Goal: Information Seeking & Learning: Compare options

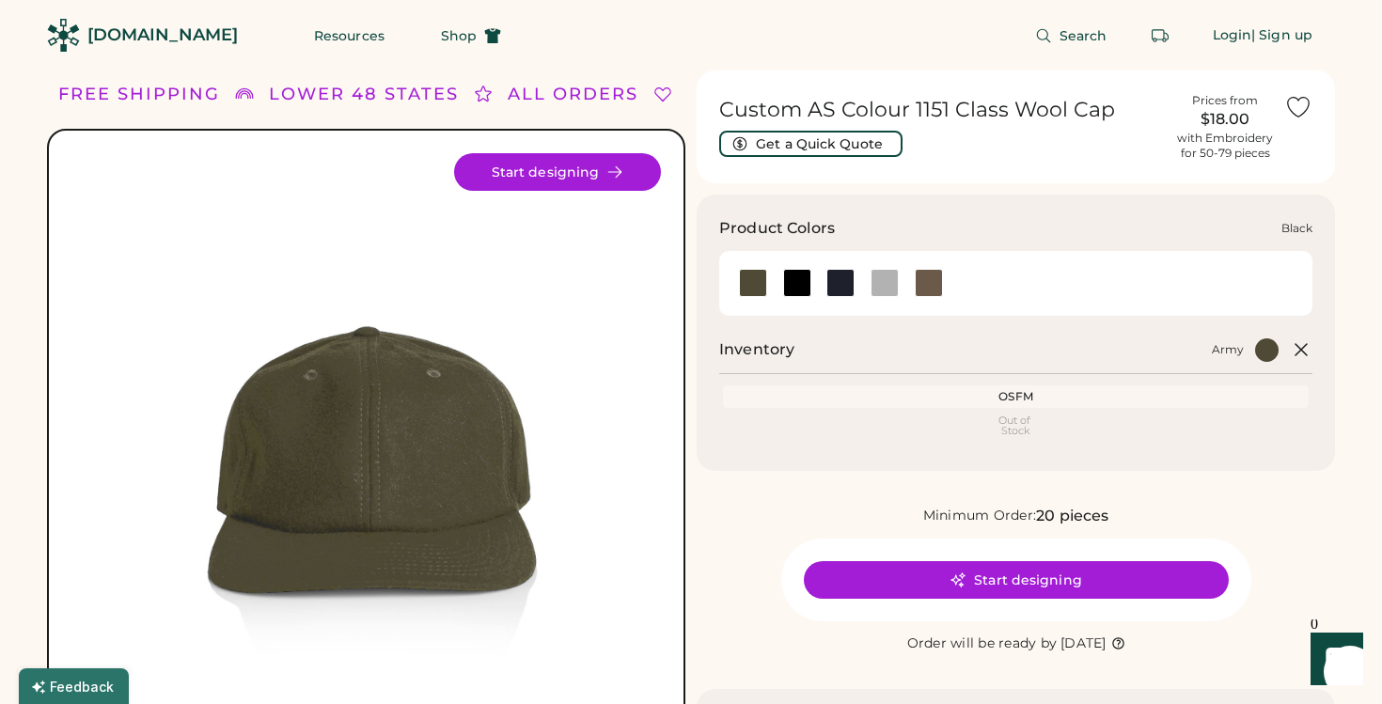
click at [798, 289] on div at bounding box center [797, 283] width 28 height 28
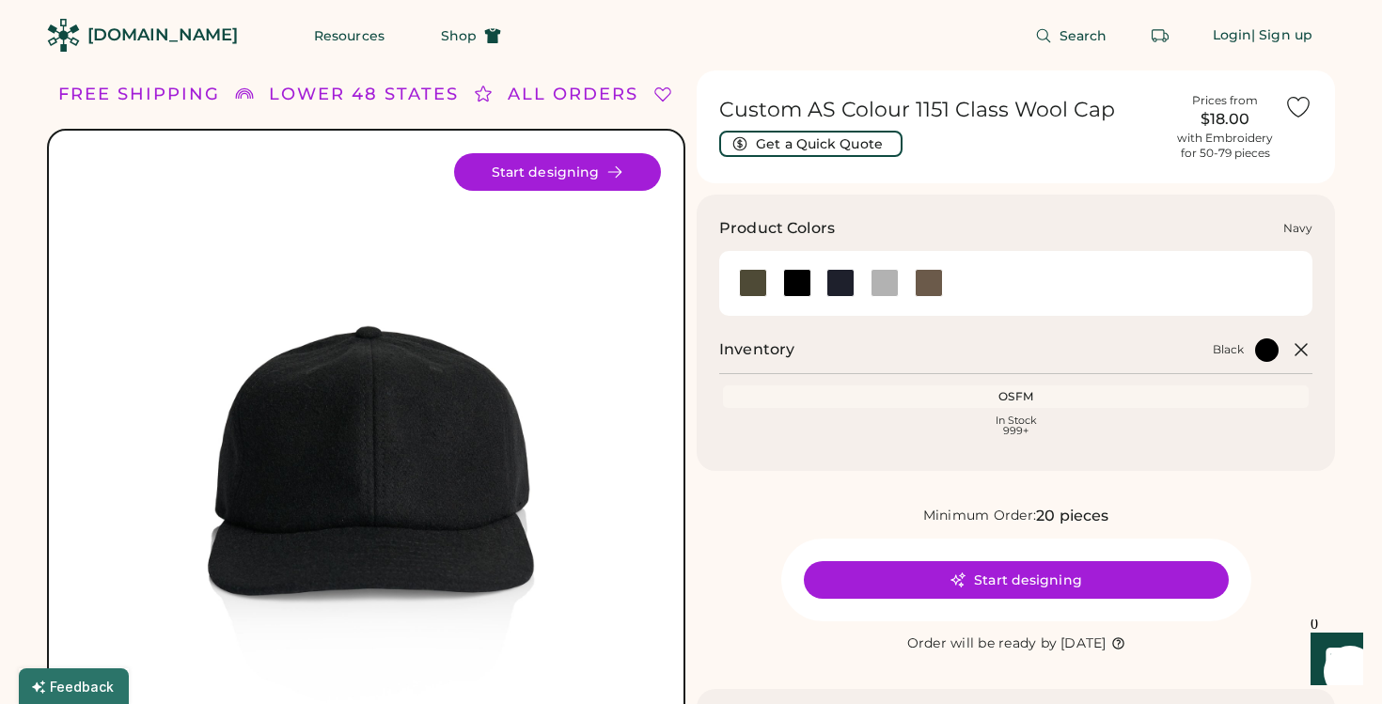
click at [845, 285] on div at bounding box center [840, 283] width 28 height 28
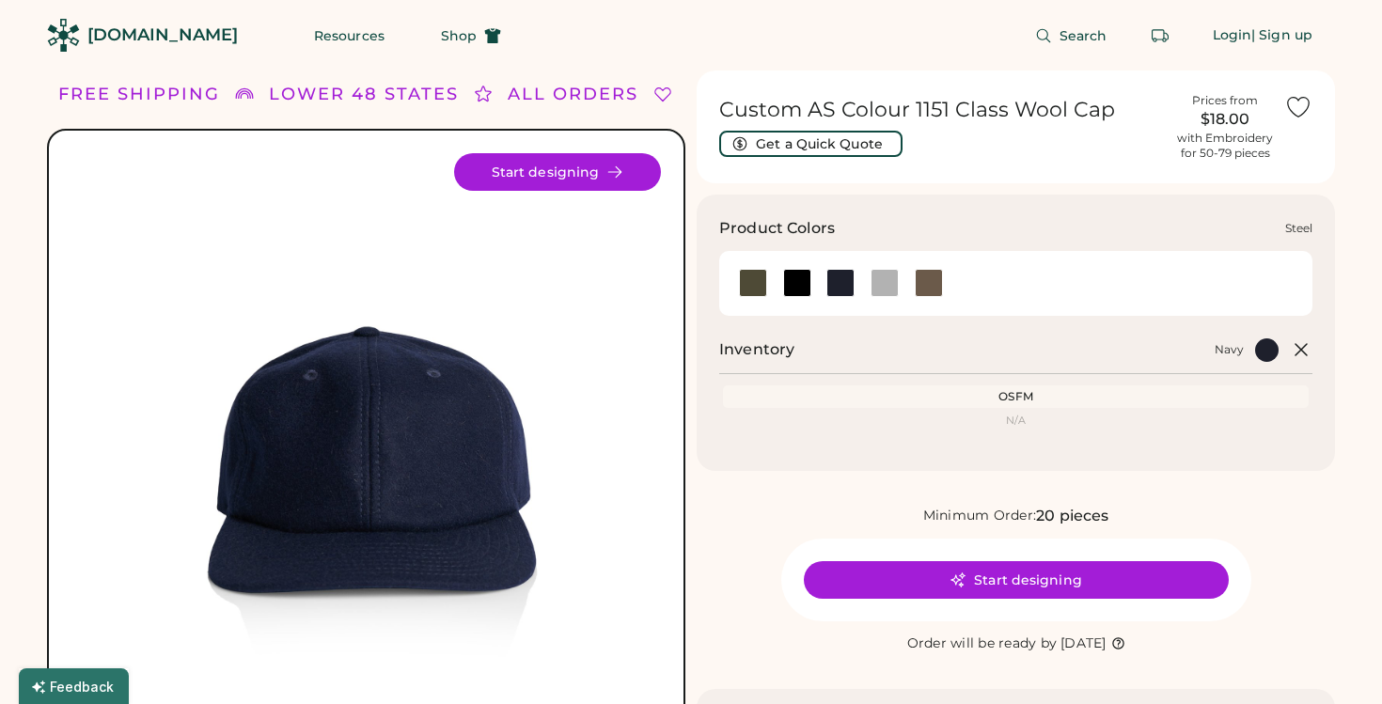
click at [878, 288] on div at bounding box center [884, 283] width 28 height 28
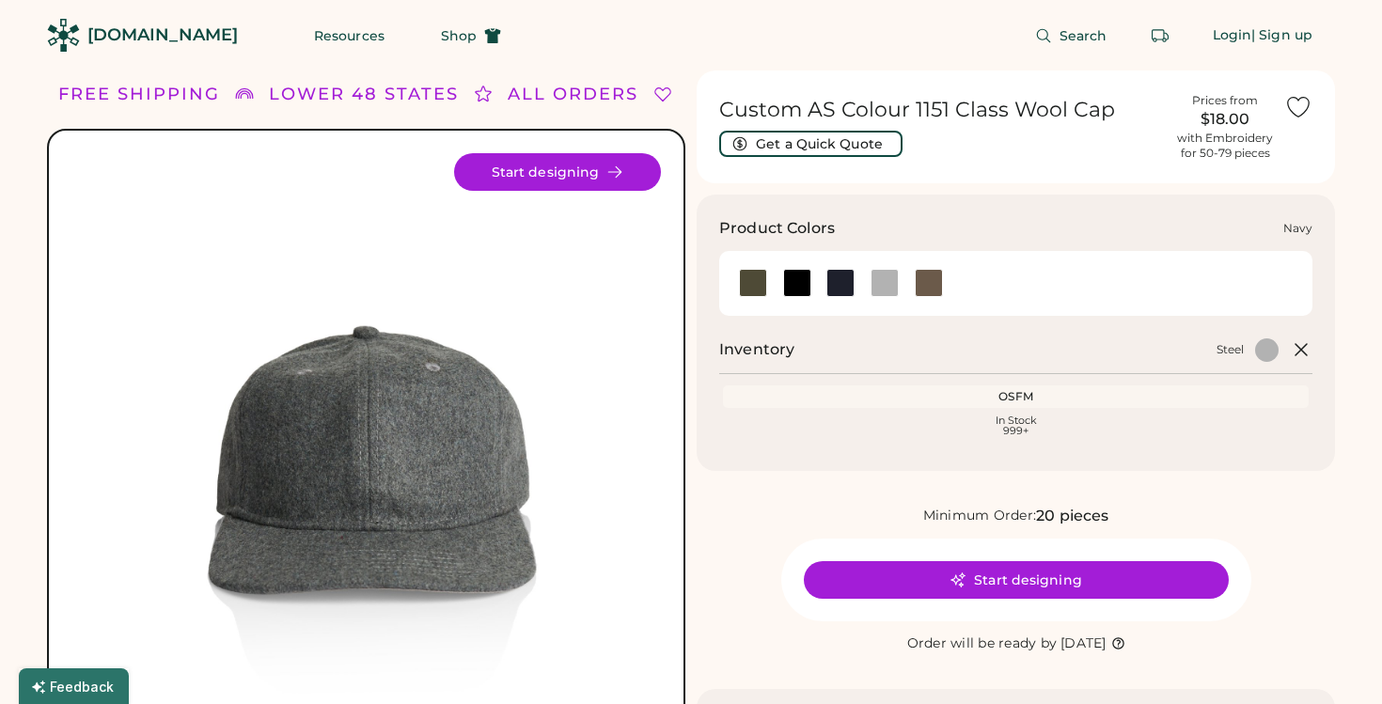
click at [834, 285] on div at bounding box center [840, 283] width 28 height 28
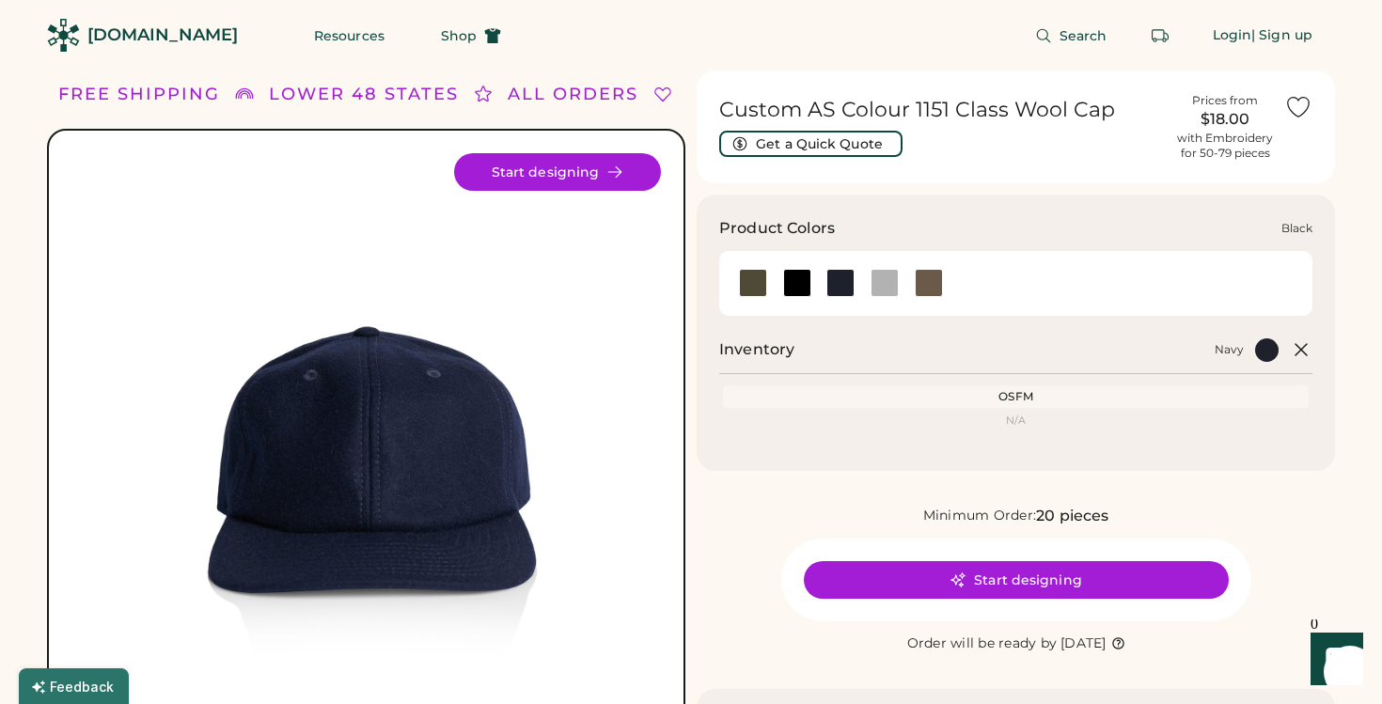
click at [796, 287] on div at bounding box center [797, 283] width 28 height 28
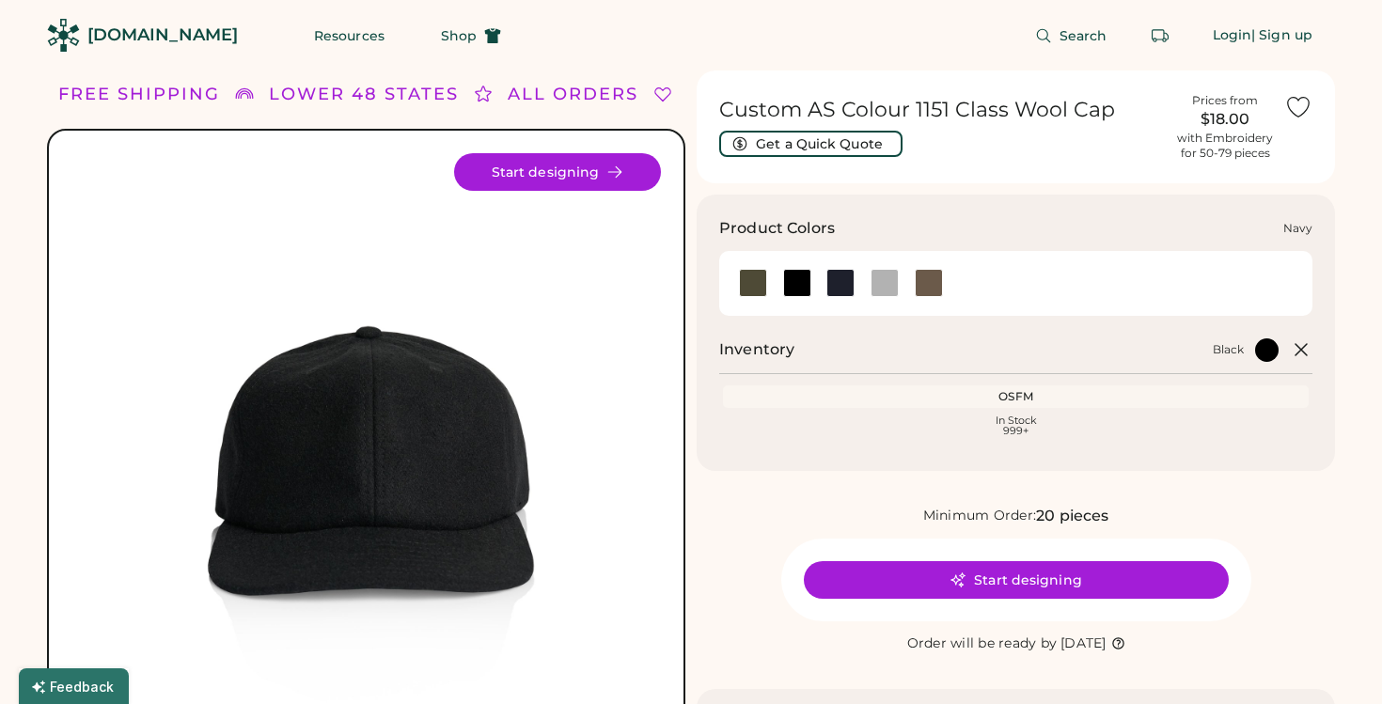
click at [832, 288] on div at bounding box center [840, 283] width 28 height 28
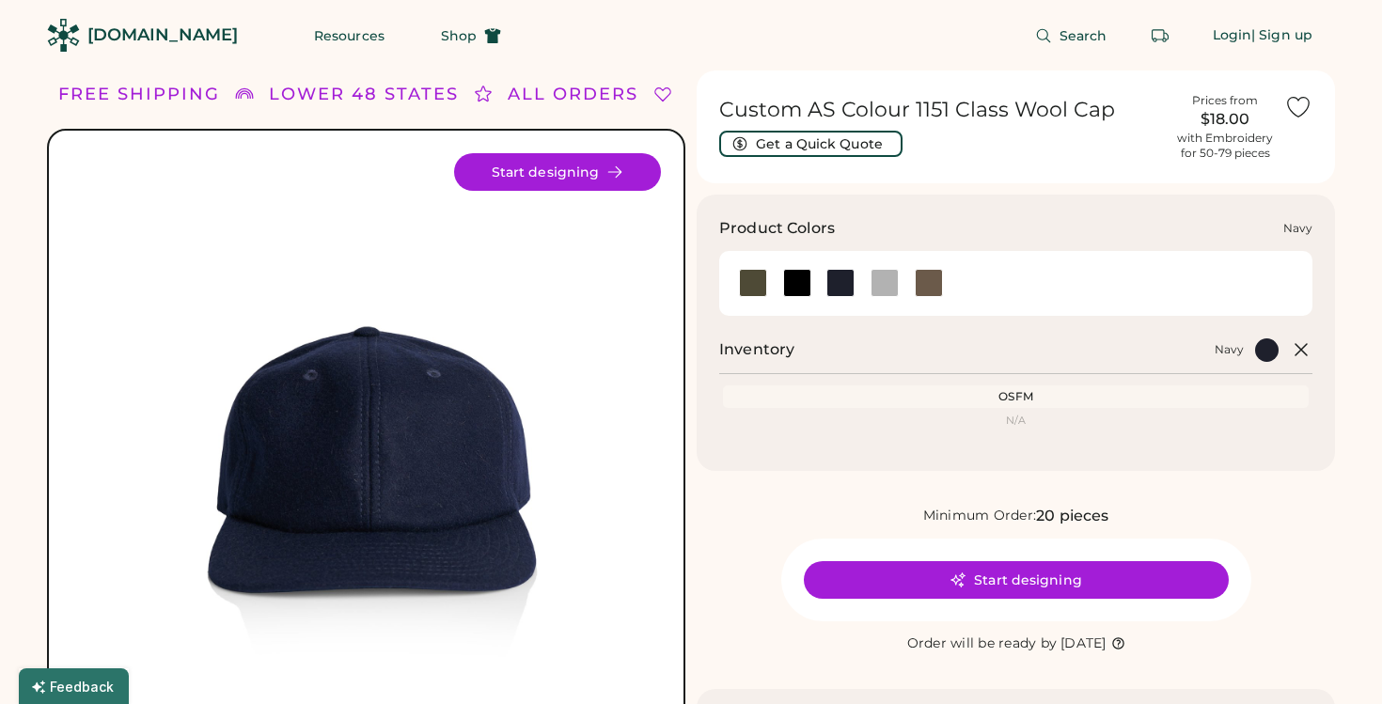
click at [856, 288] on div at bounding box center [840, 283] width 44 height 28
click at [888, 286] on div at bounding box center [884, 283] width 28 height 28
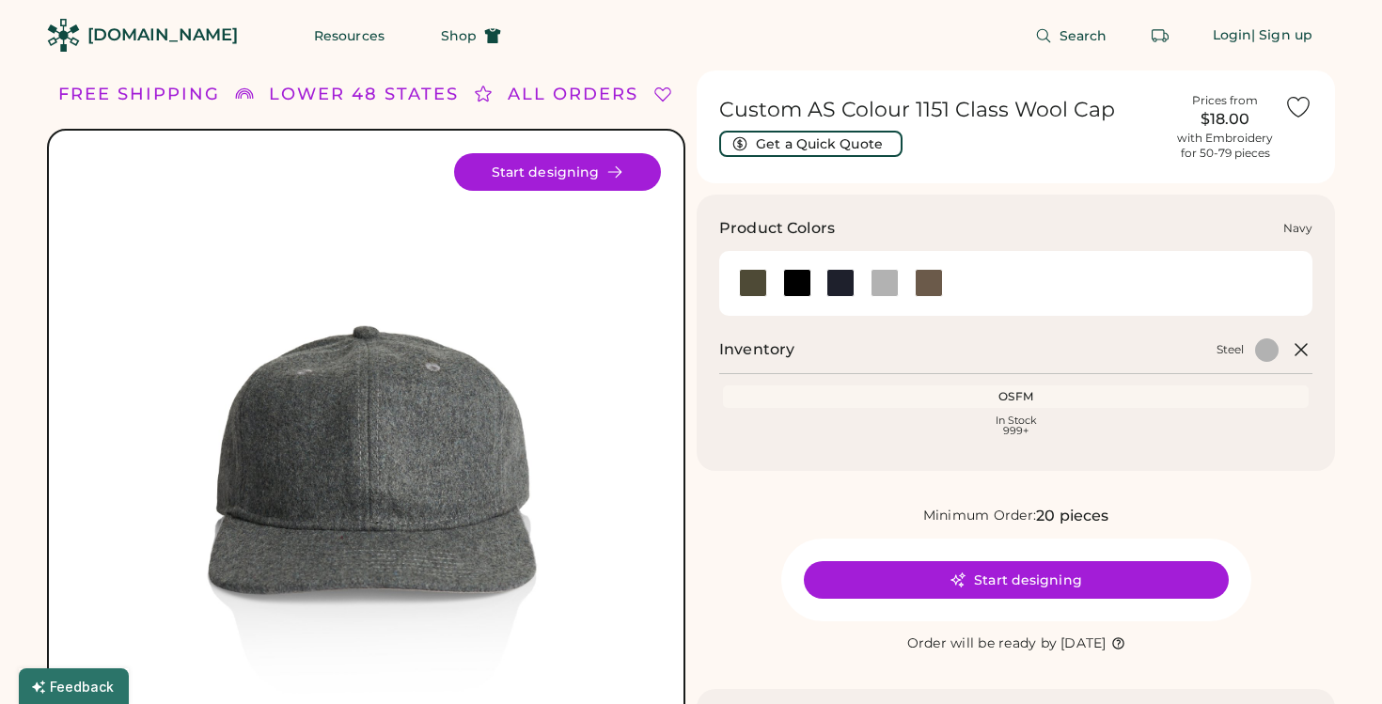
click at [836, 284] on div at bounding box center [840, 283] width 28 height 28
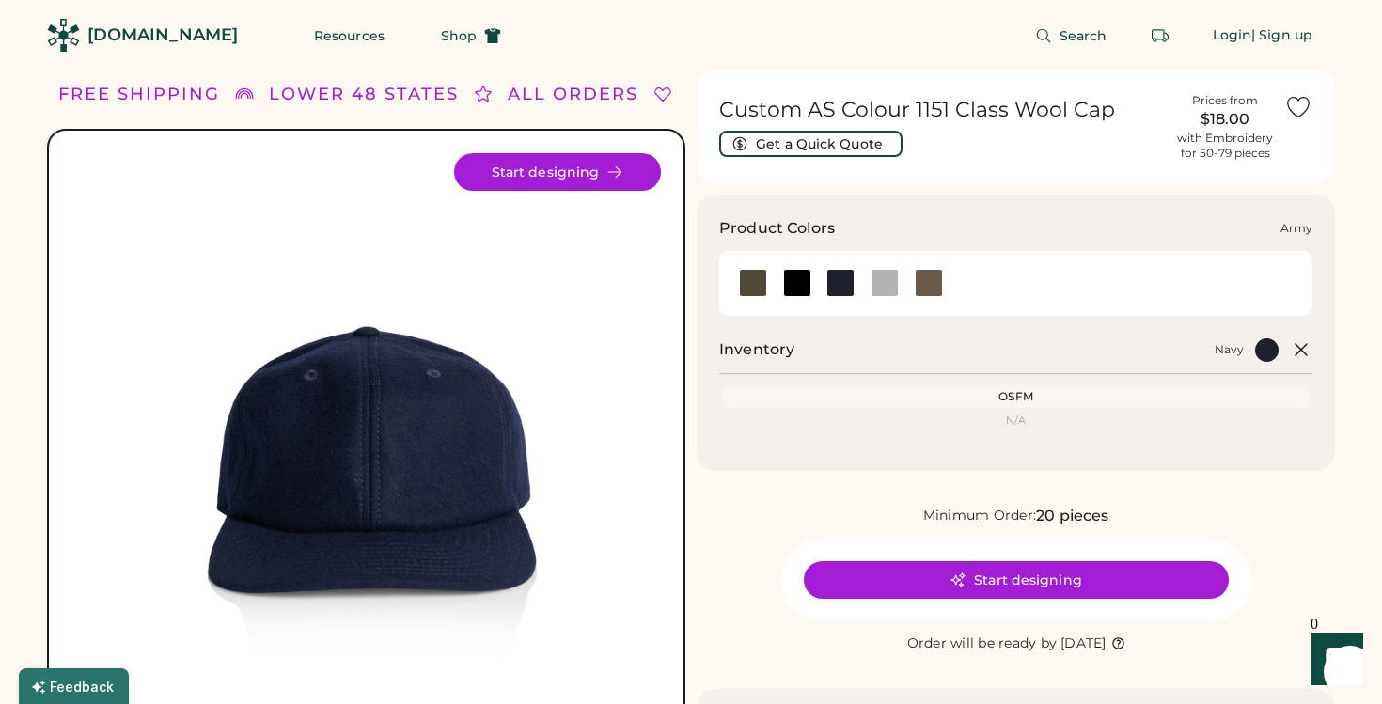
click at [751, 276] on div at bounding box center [753, 283] width 28 height 28
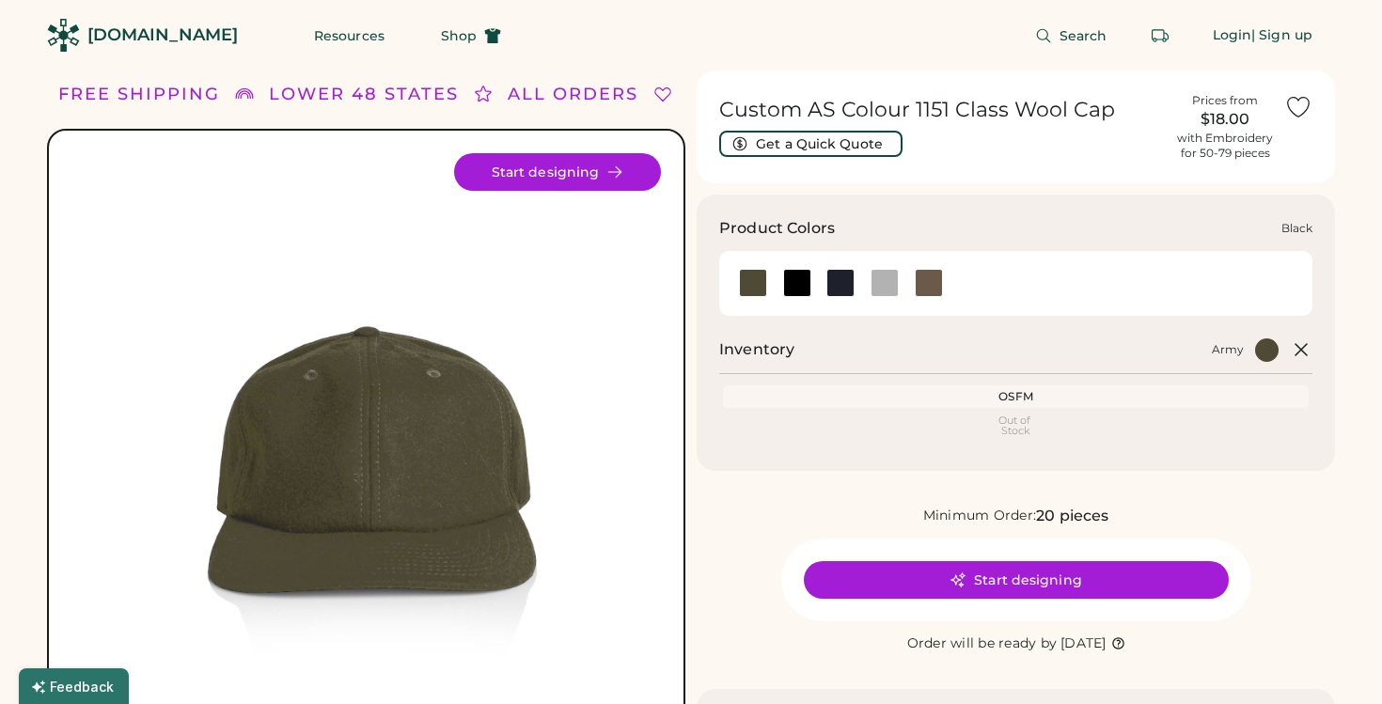
click at [815, 281] on div at bounding box center [796, 283] width 44 height 28
click at [805, 281] on div at bounding box center [797, 283] width 28 height 28
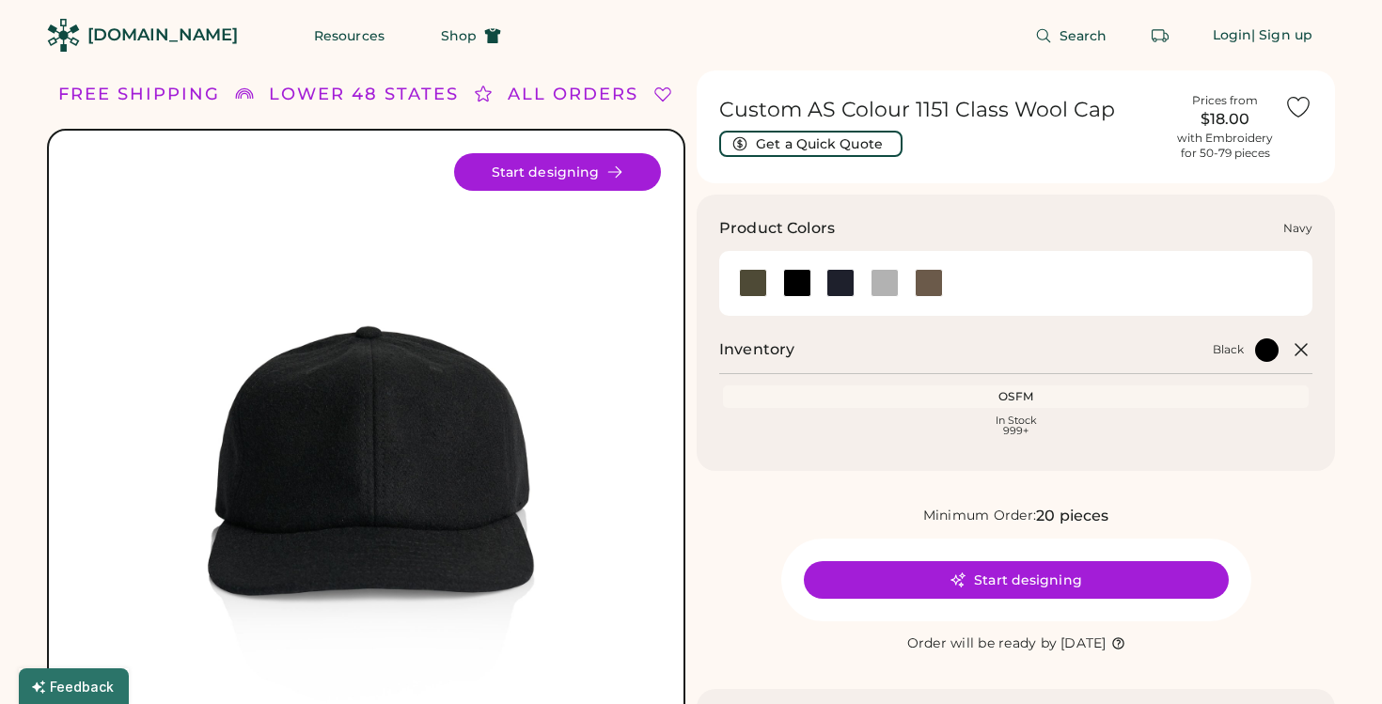
click at [854, 286] on div at bounding box center [840, 283] width 44 height 28
click at [841, 288] on div at bounding box center [840, 283] width 28 height 28
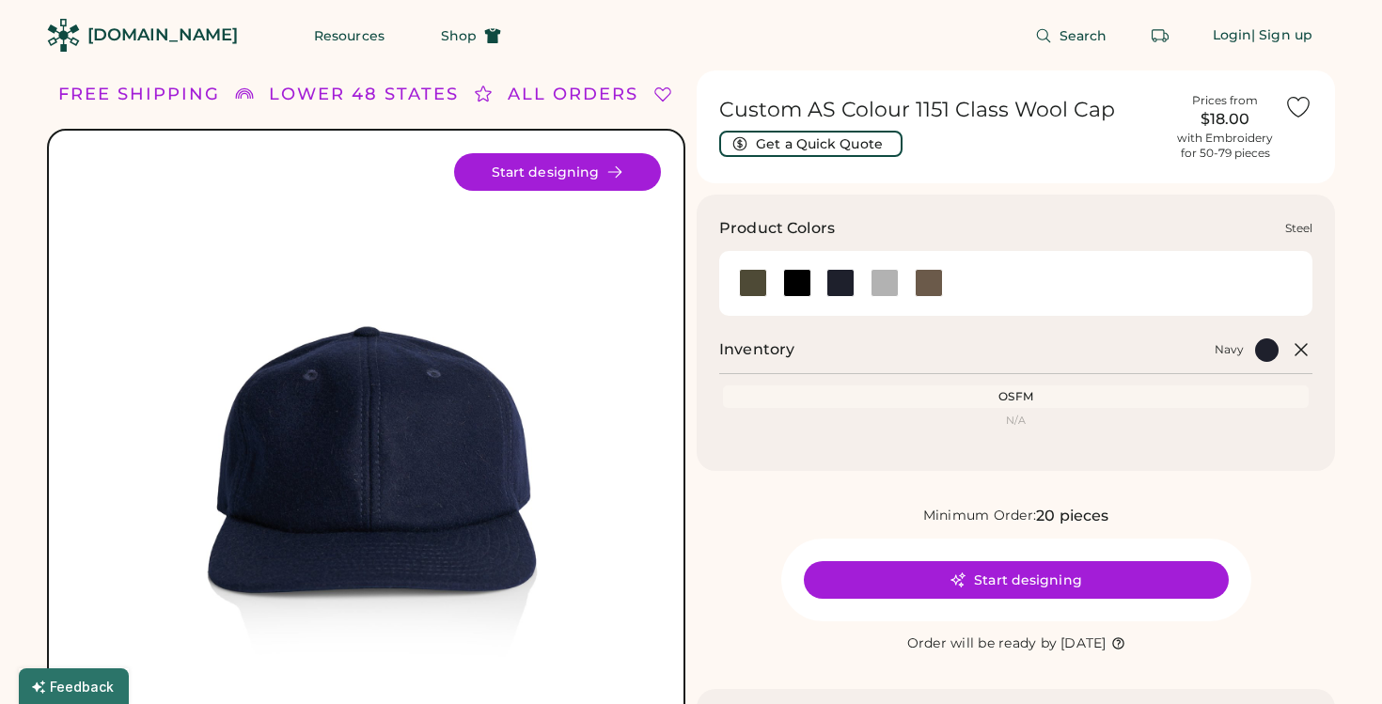
click at [877, 285] on div at bounding box center [884, 283] width 28 height 28
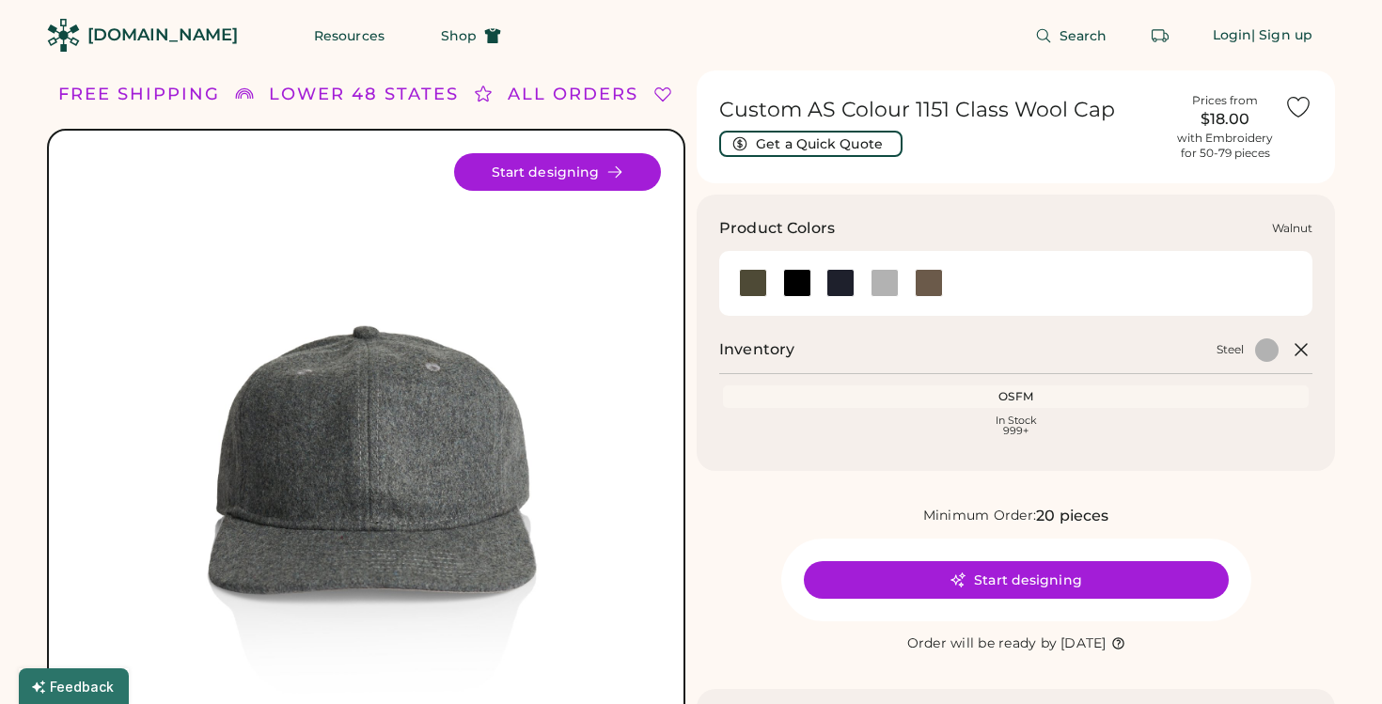
click at [918, 285] on div at bounding box center [929, 283] width 28 height 28
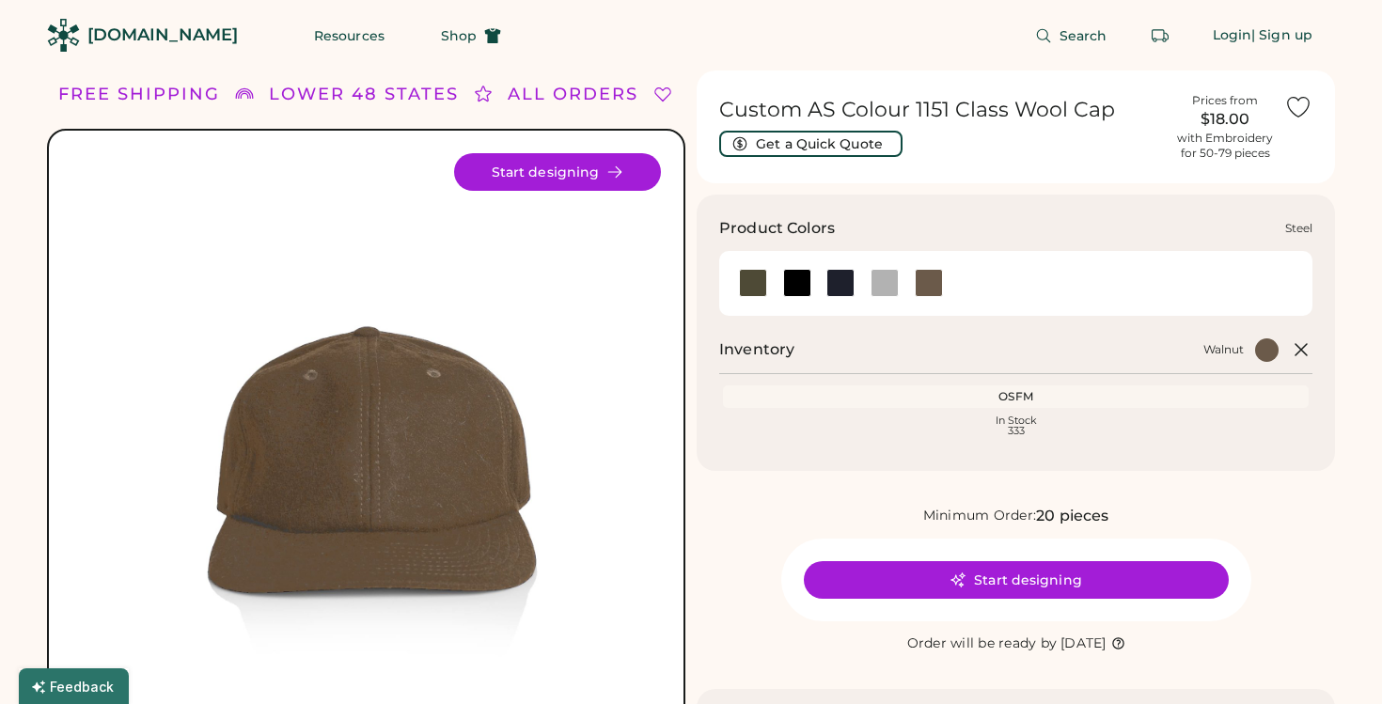
click at [889, 287] on div at bounding box center [884, 283] width 28 height 28
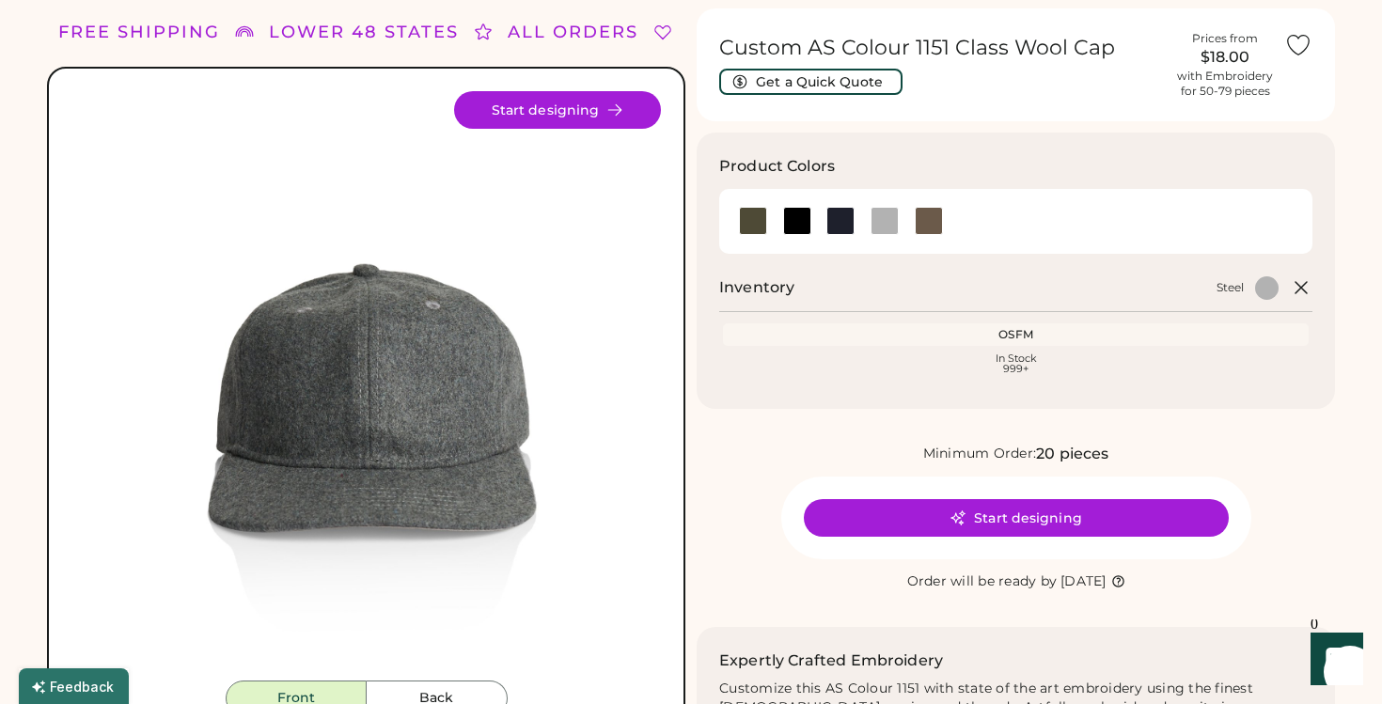
scroll to position [64, 0]
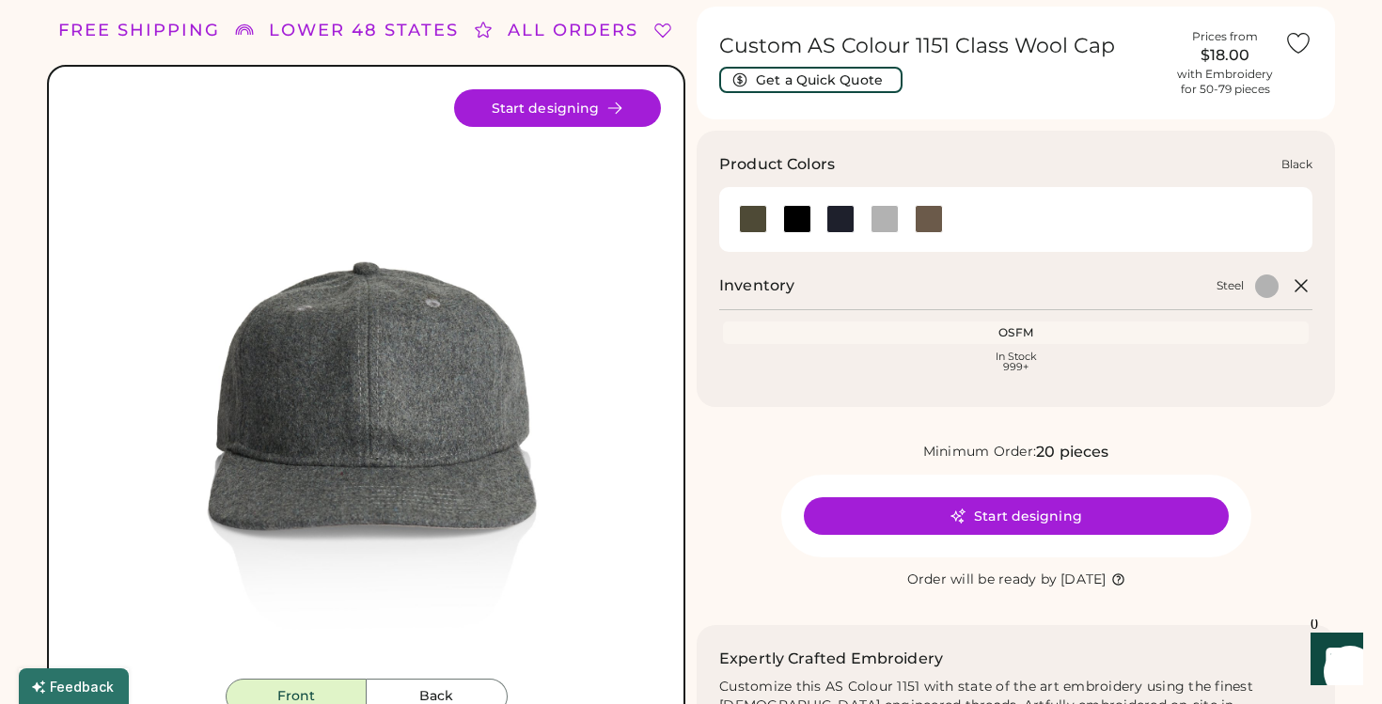
click at [790, 213] on div at bounding box center [797, 219] width 28 height 28
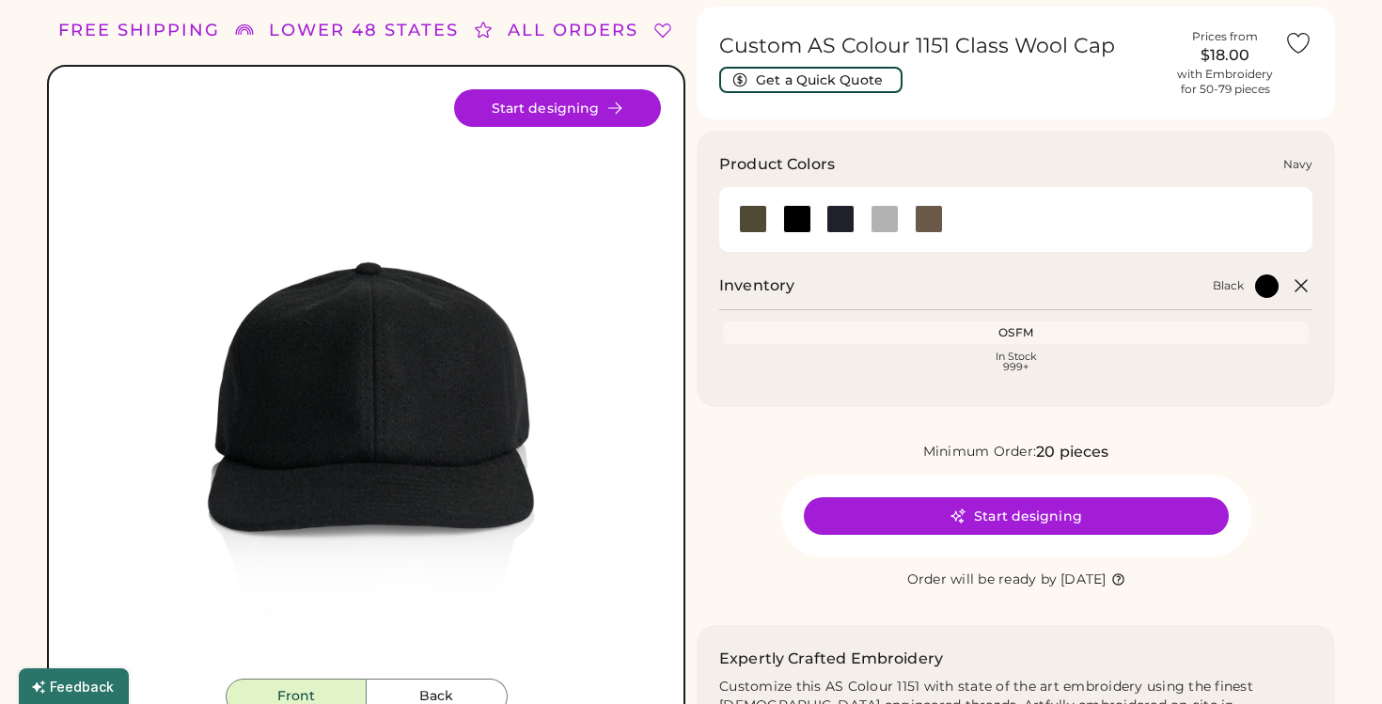
click at [850, 227] on div at bounding box center [840, 219] width 28 height 28
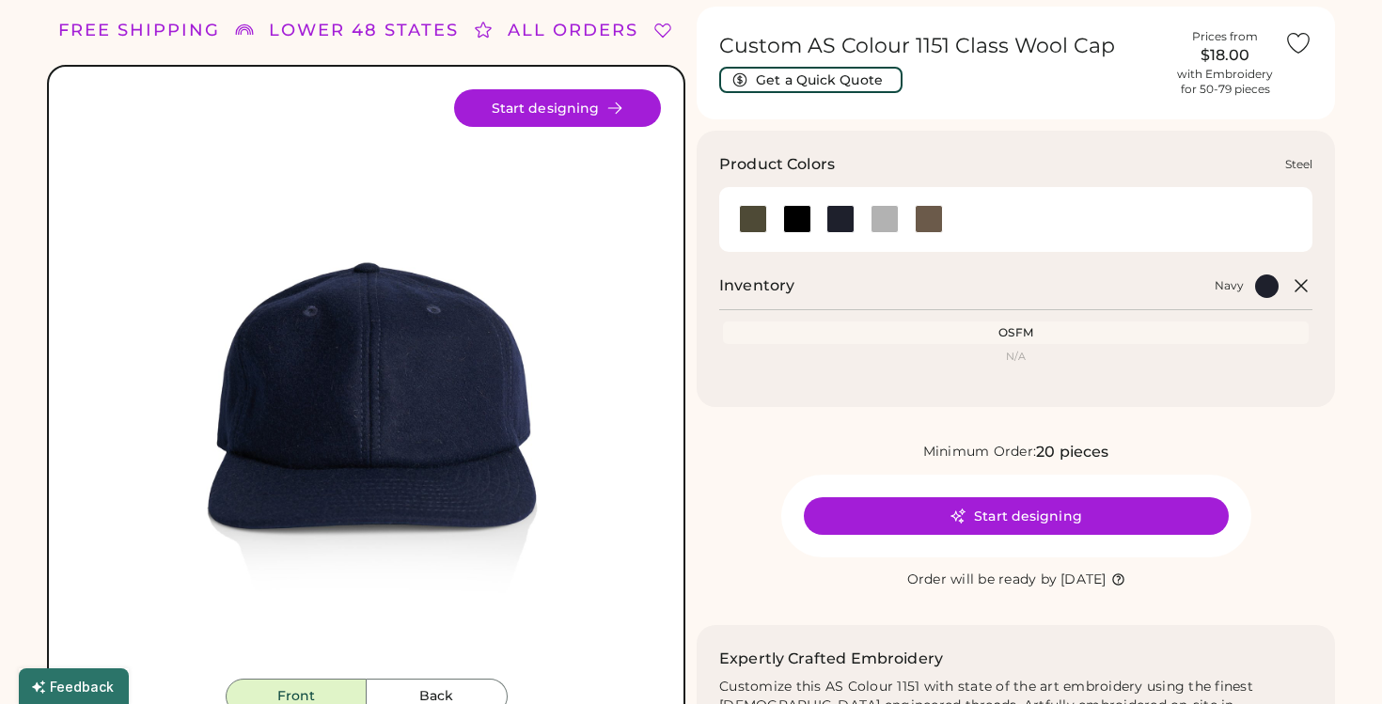
click at [882, 223] on div at bounding box center [884, 219] width 28 height 28
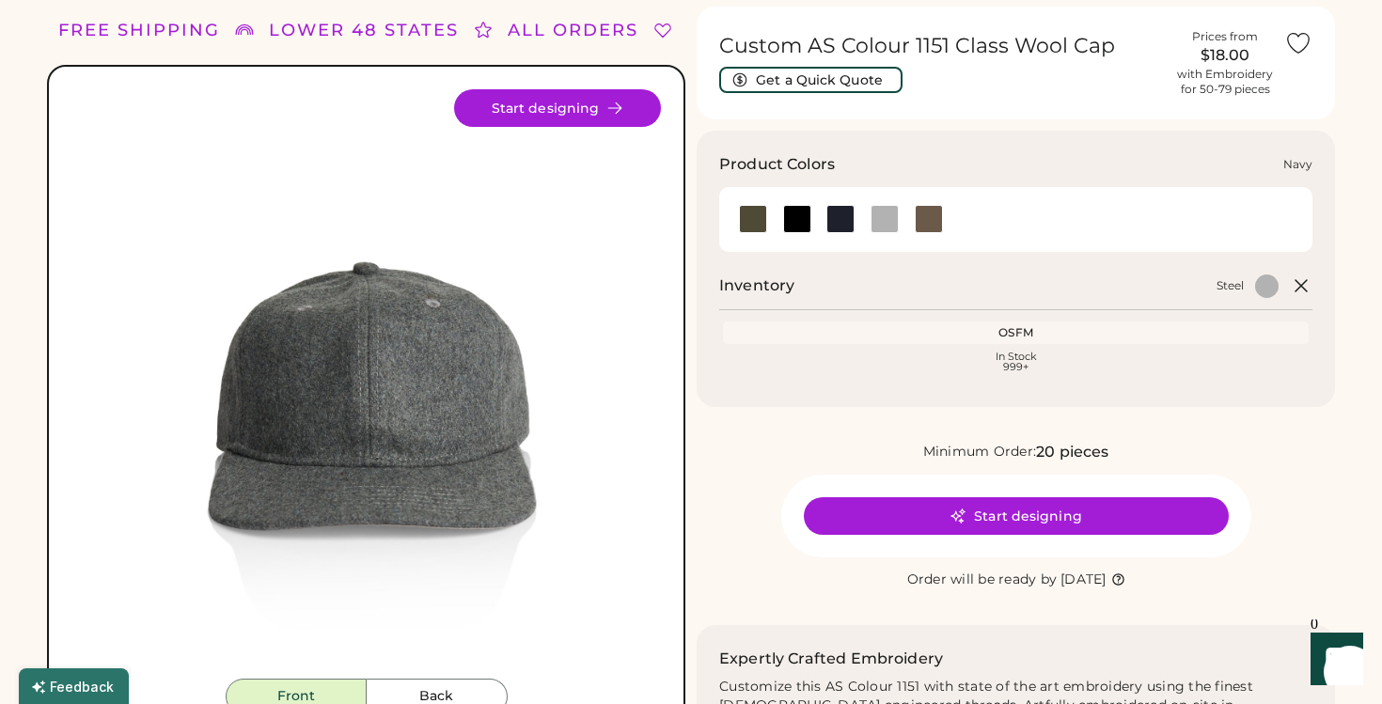
click at [839, 222] on div at bounding box center [840, 219] width 28 height 28
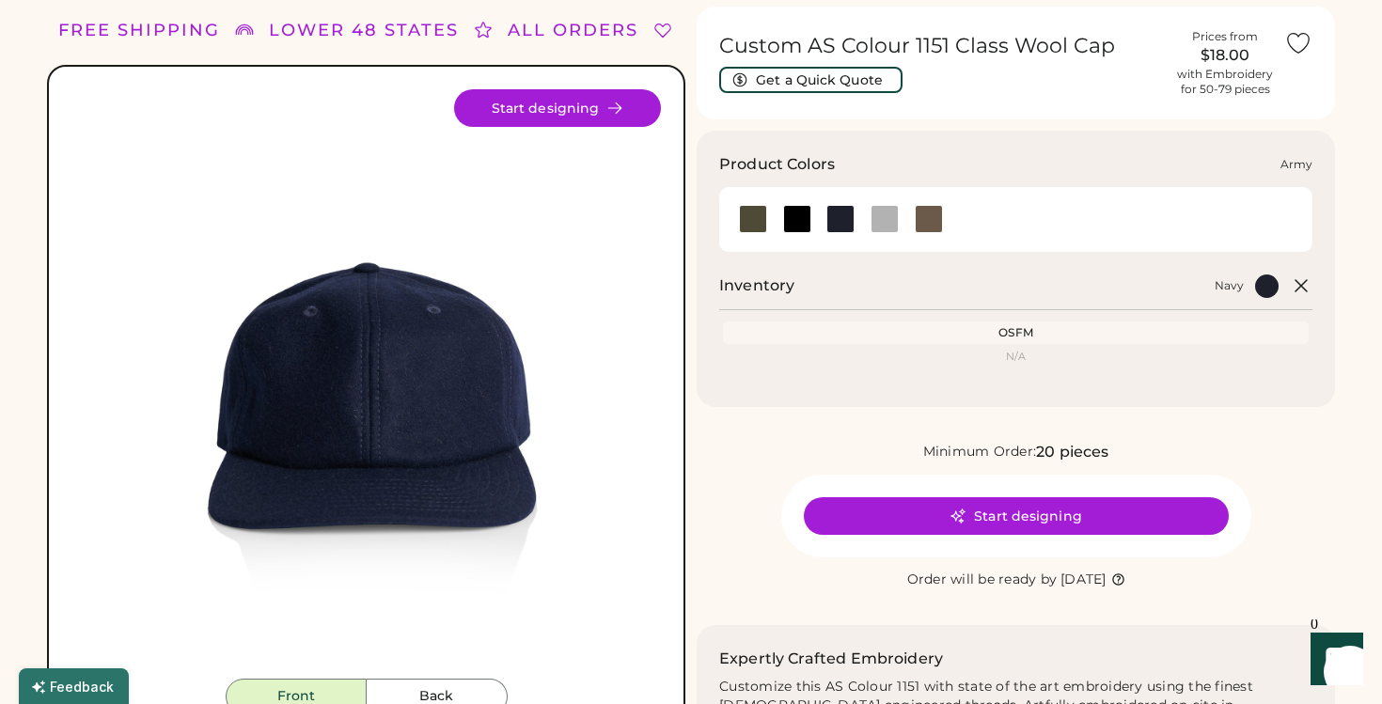
click at [752, 218] on div at bounding box center [753, 219] width 28 height 28
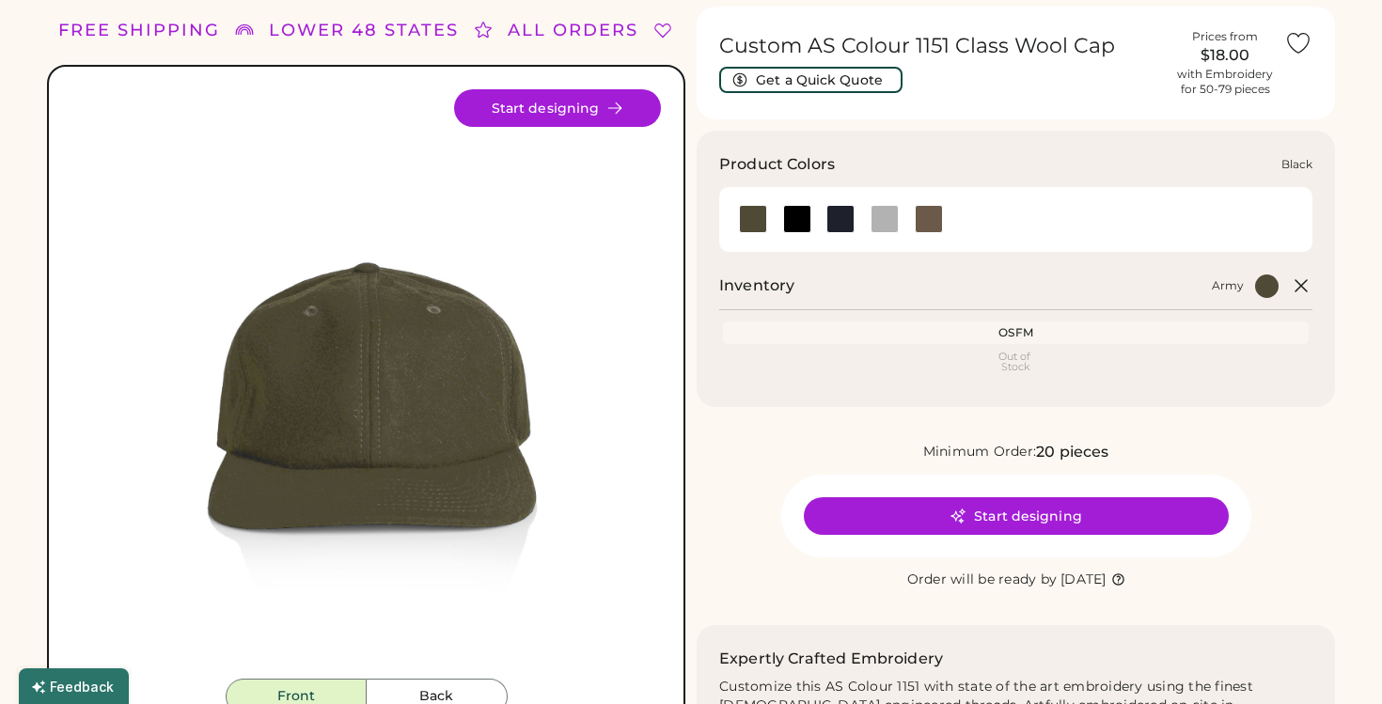
click at [815, 223] on div at bounding box center [796, 219] width 44 height 28
click at [801, 223] on div at bounding box center [797, 219] width 28 height 28
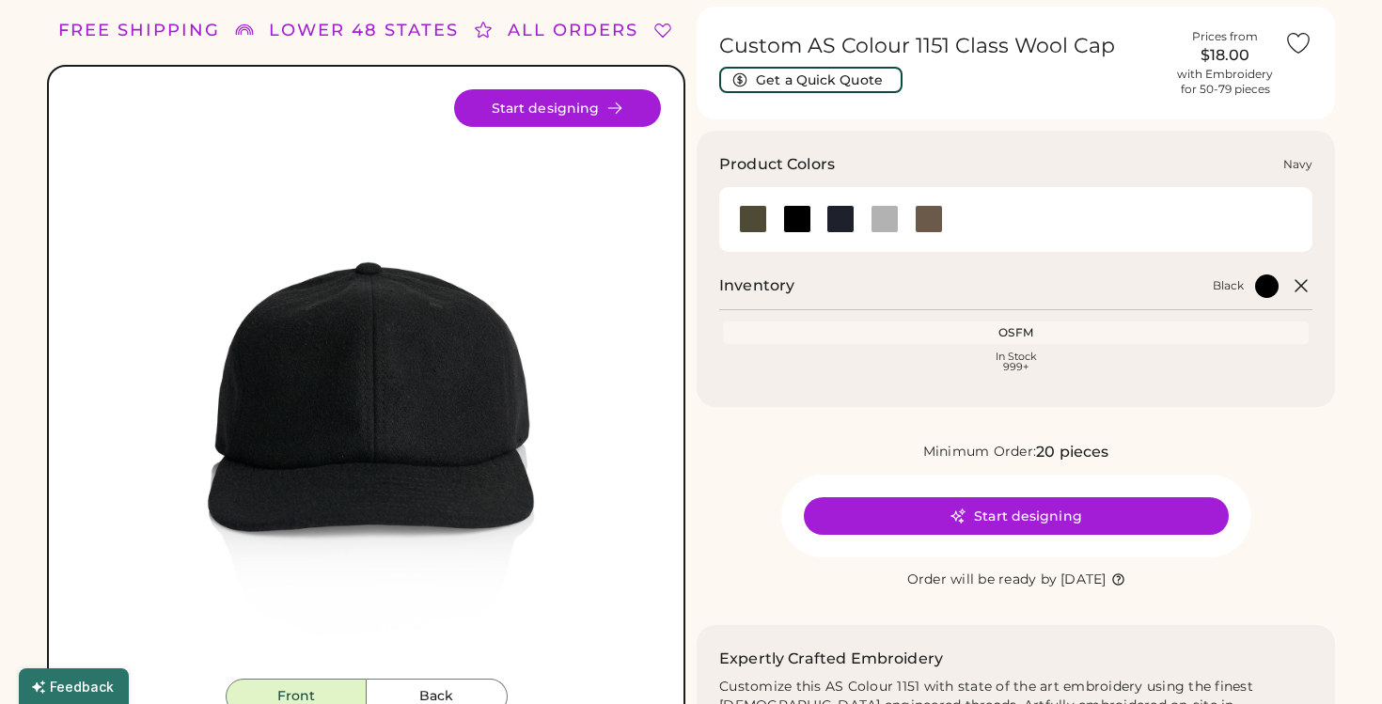
click at [854, 226] on div at bounding box center [840, 219] width 44 height 28
click at [849, 226] on div at bounding box center [840, 219] width 28 height 28
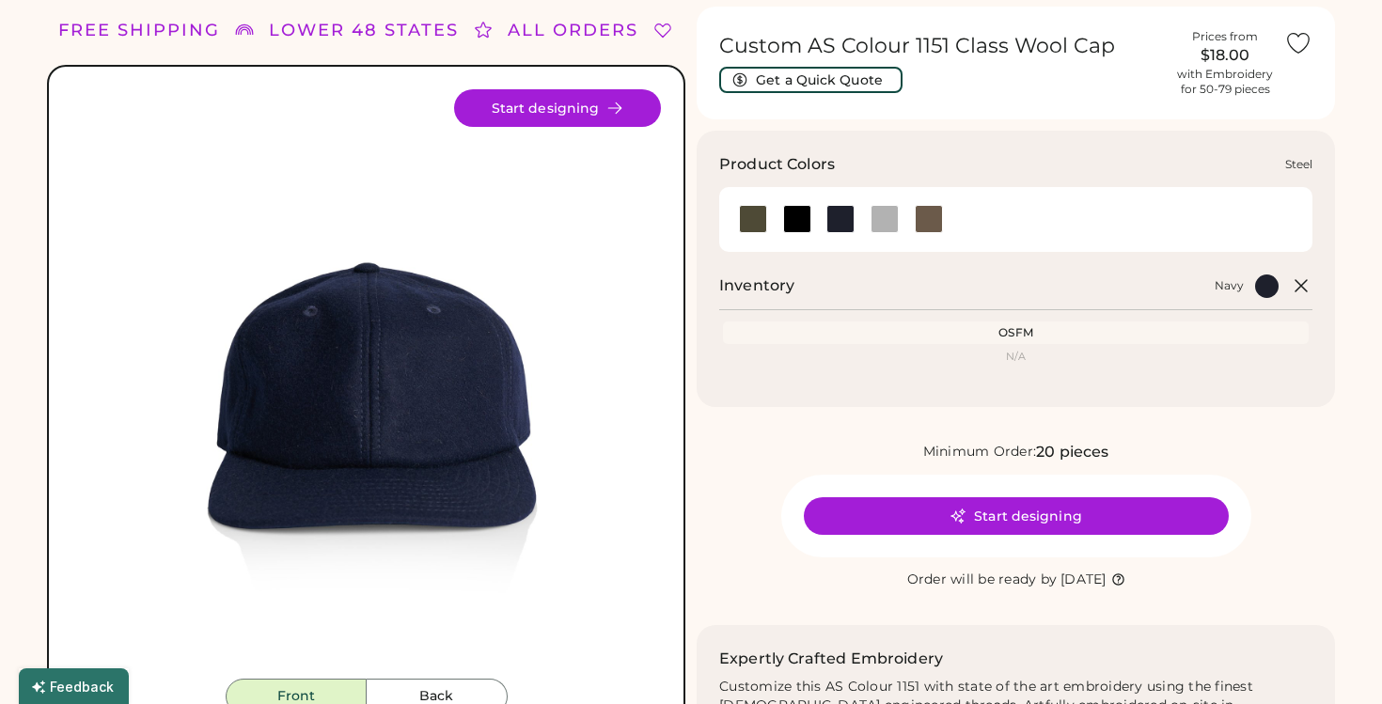
click at [883, 225] on div at bounding box center [884, 219] width 28 height 28
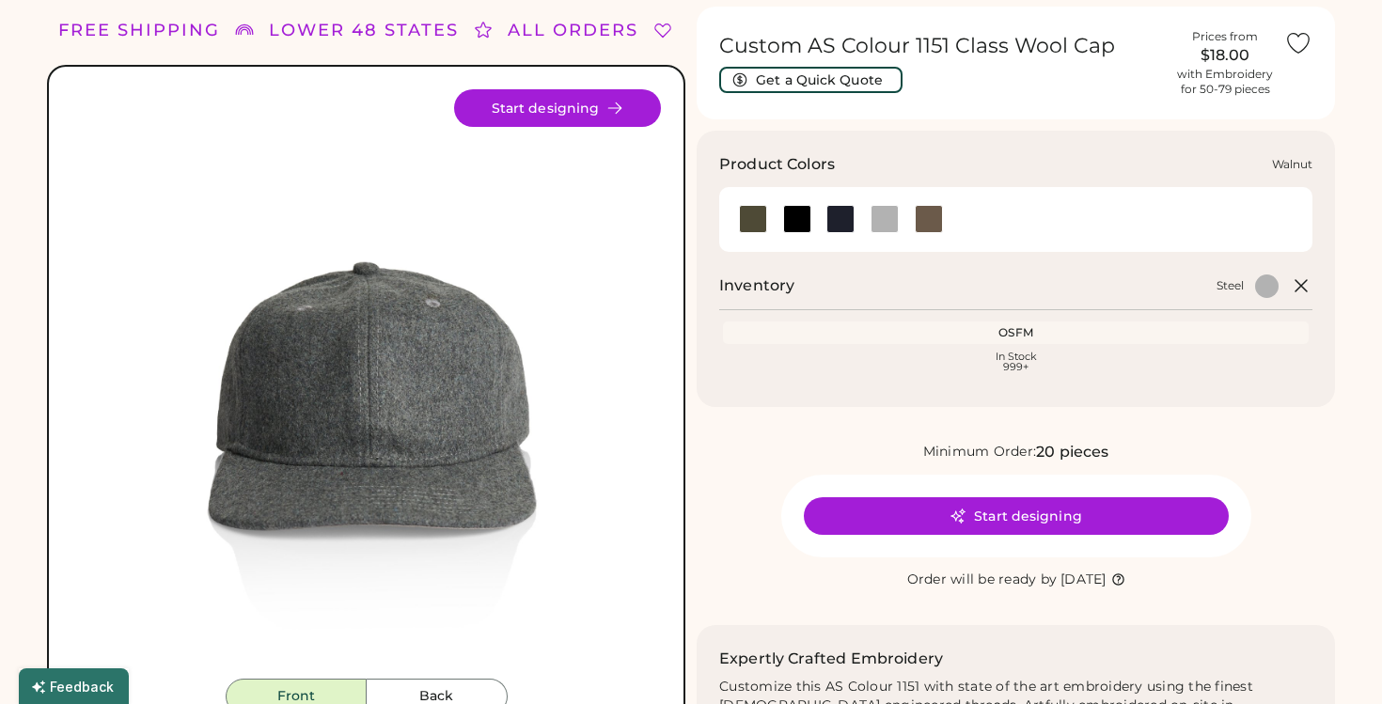
click at [927, 225] on div at bounding box center [929, 219] width 28 height 28
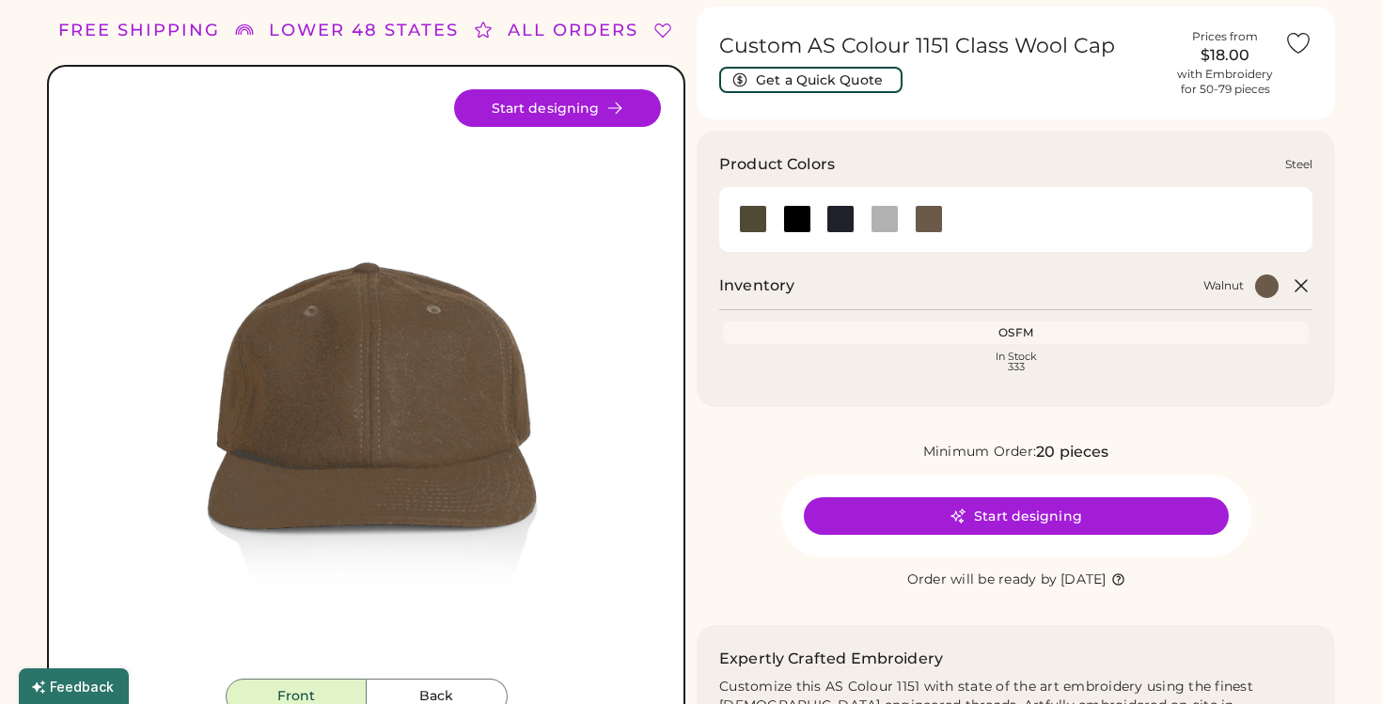
click at [876, 223] on div at bounding box center [884, 219] width 28 height 28
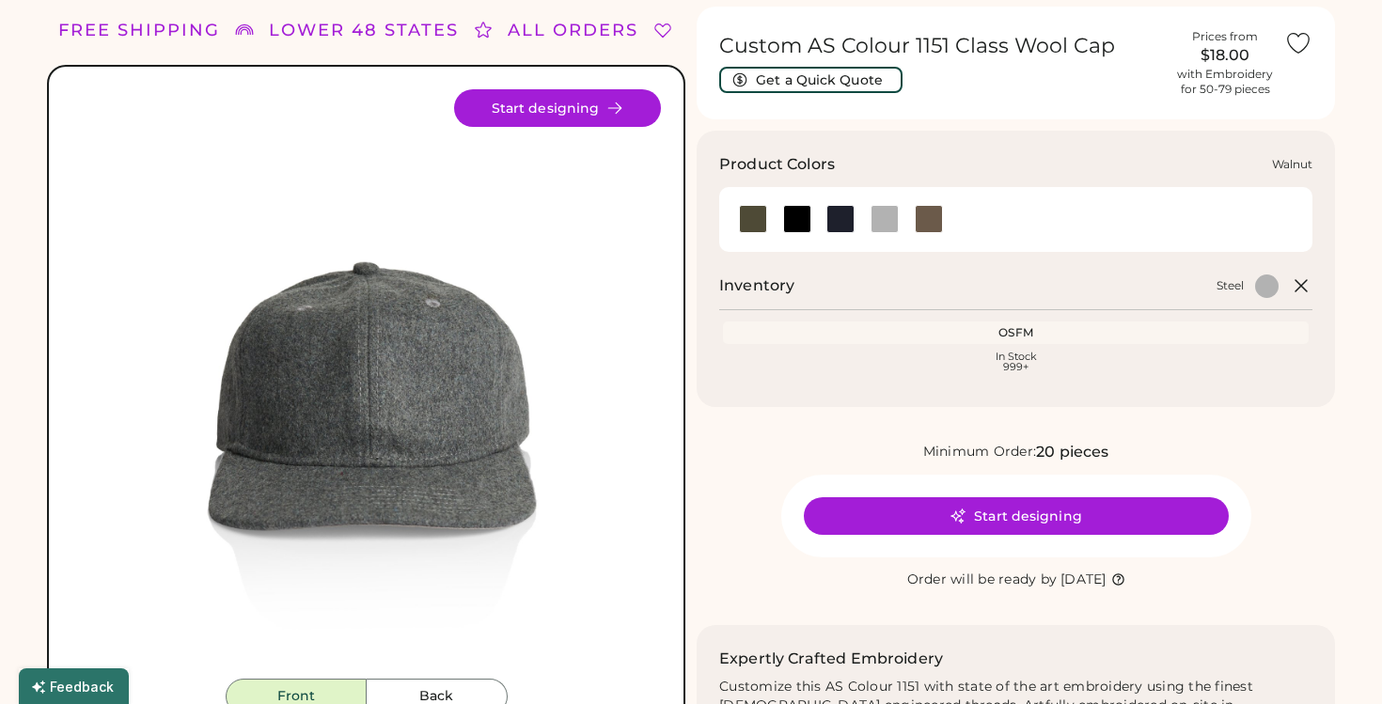
click at [944, 226] on div at bounding box center [928, 219] width 44 height 28
click at [926, 226] on div at bounding box center [929, 219] width 28 height 28
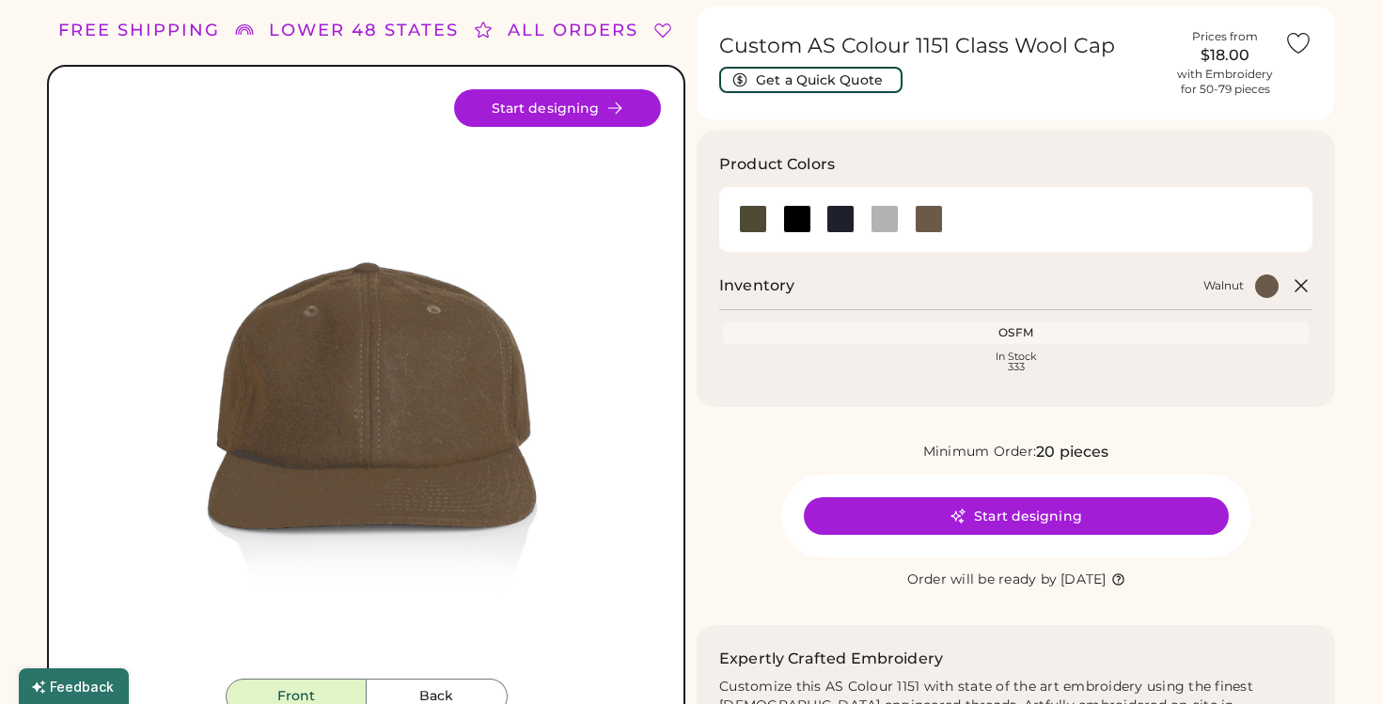
click at [441, 376] on img at bounding box center [365, 383] width 589 height 589
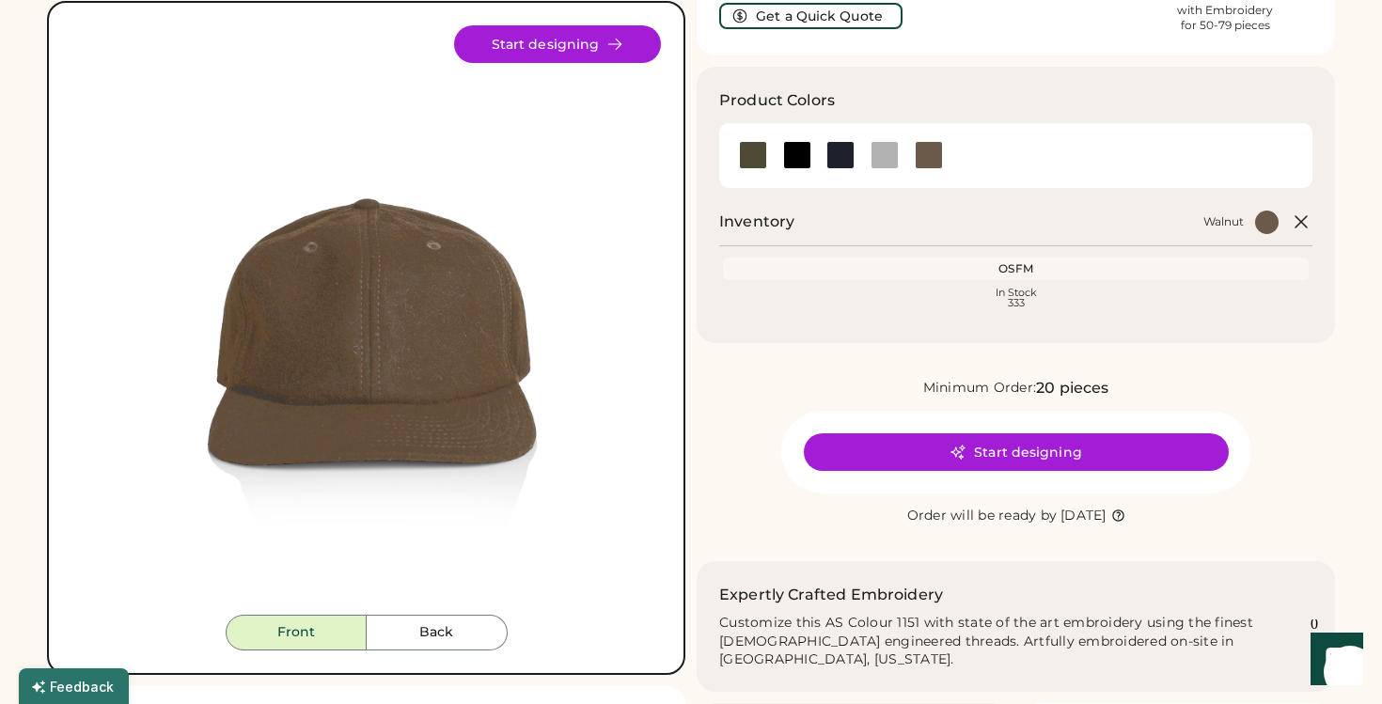
scroll to position [129, 0]
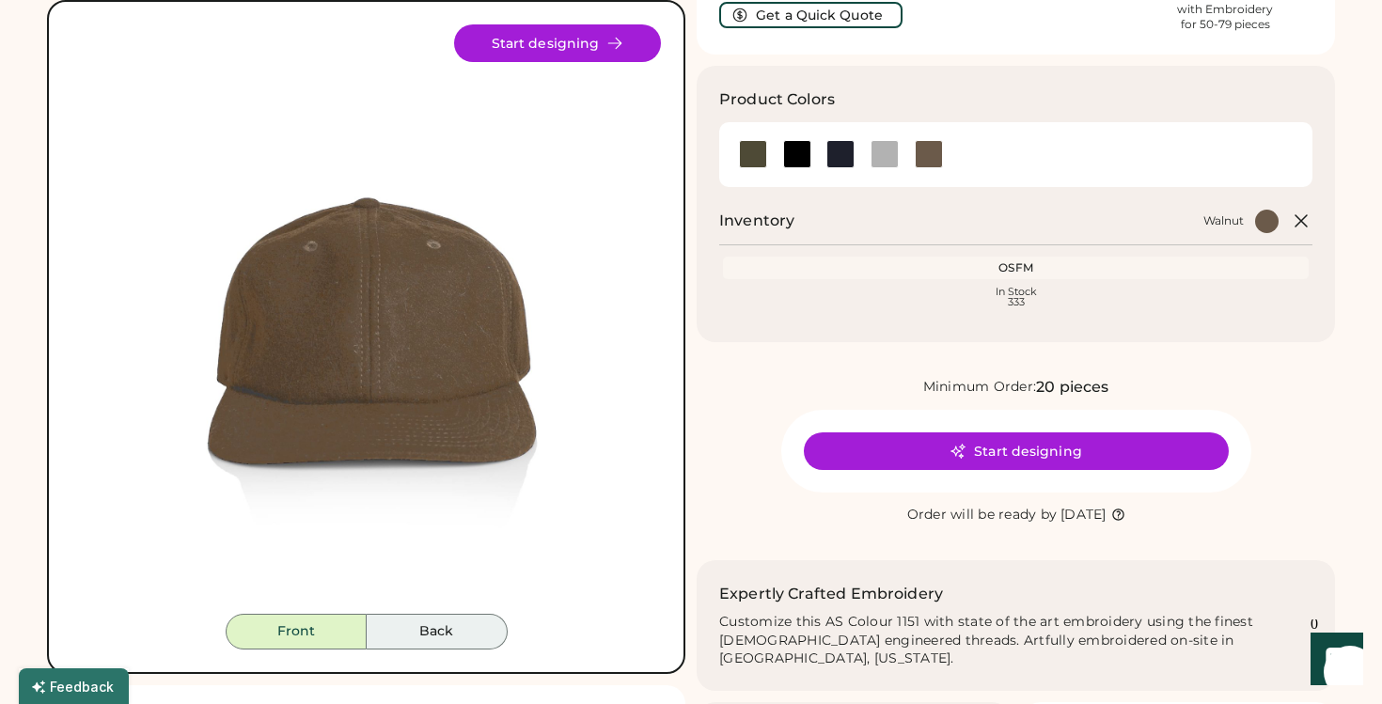
click at [399, 625] on button "Back" at bounding box center [437, 632] width 141 height 36
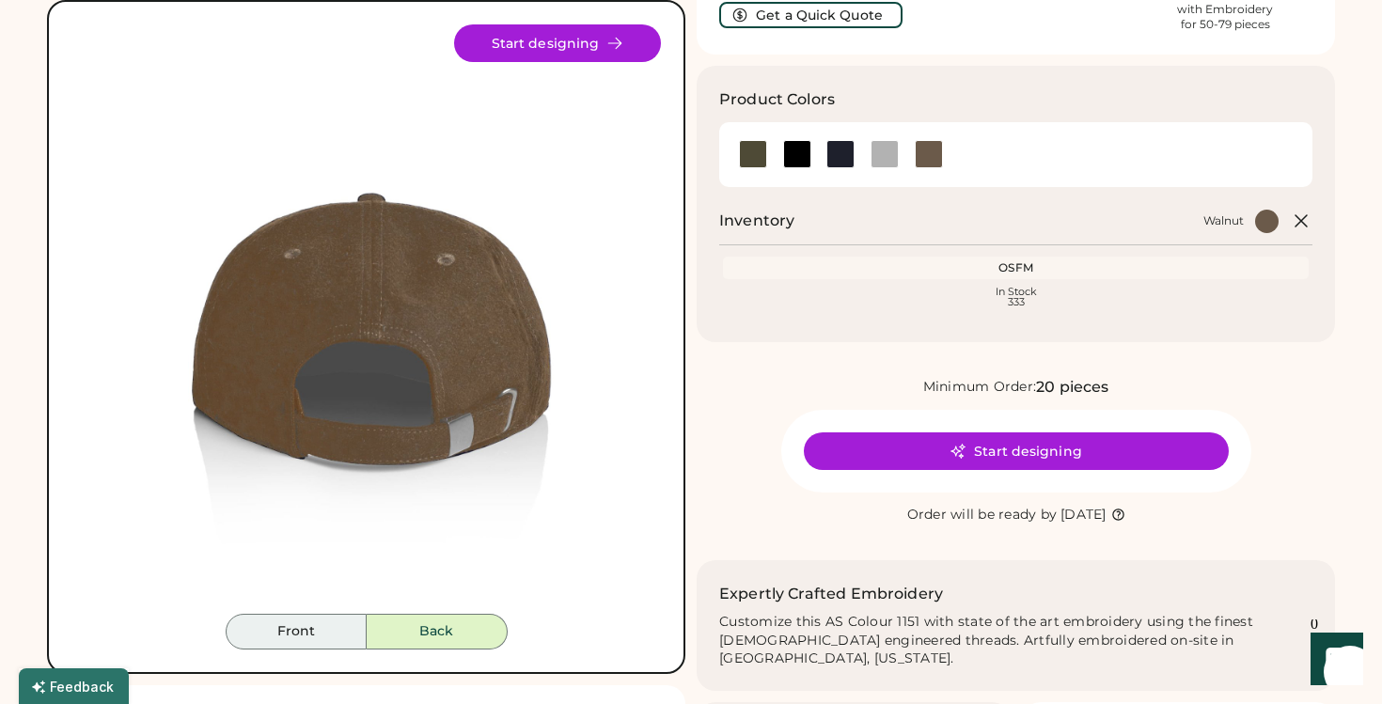
click at [322, 632] on button "Front" at bounding box center [296, 632] width 141 height 36
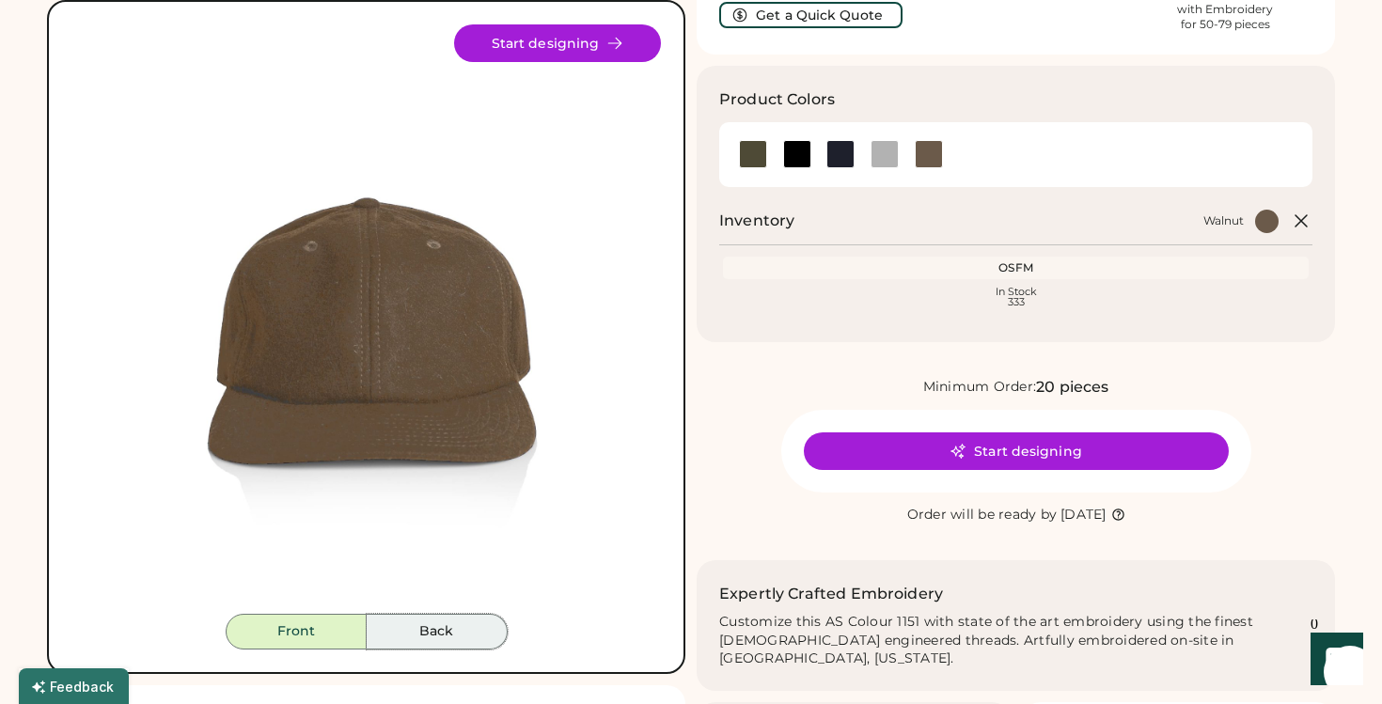
click at [401, 632] on button "Back" at bounding box center [437, 632] width 141 height 36
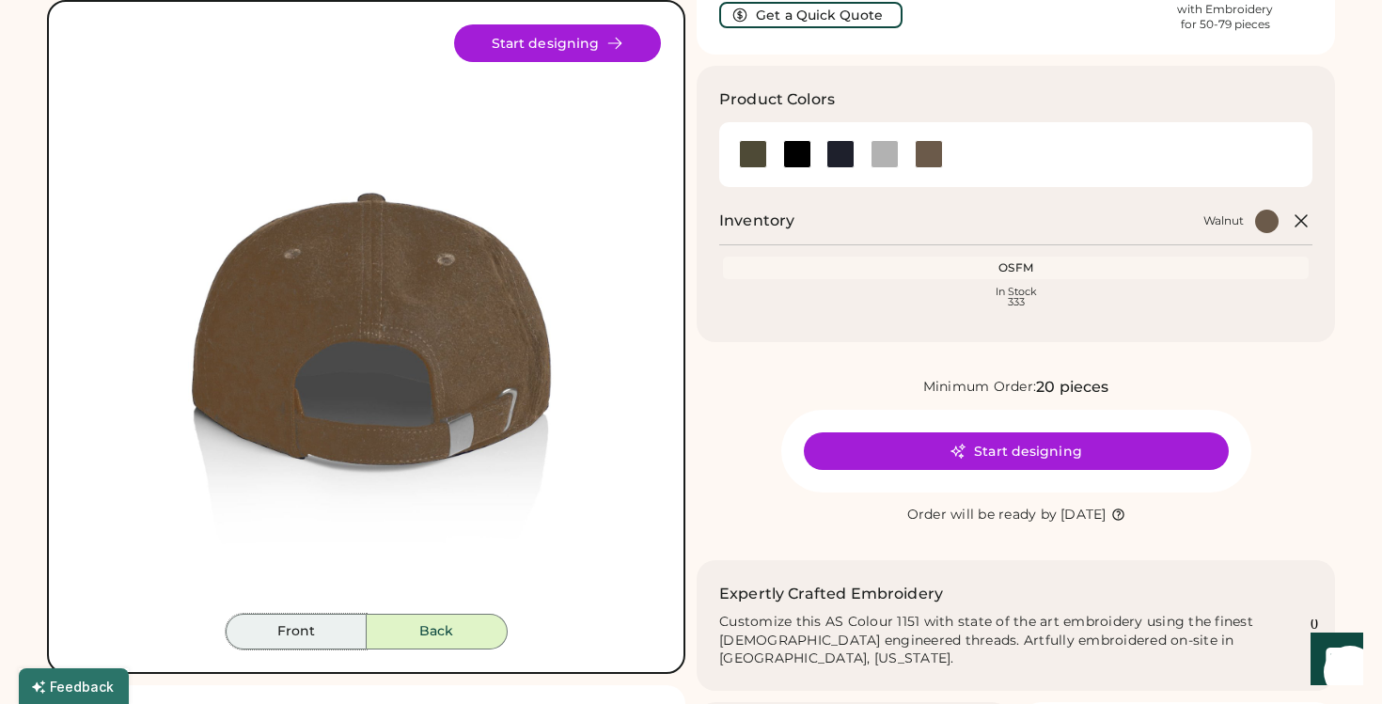
click at [331, 638] on button "Front" at bounding box center [296, 632] width 141 height 36
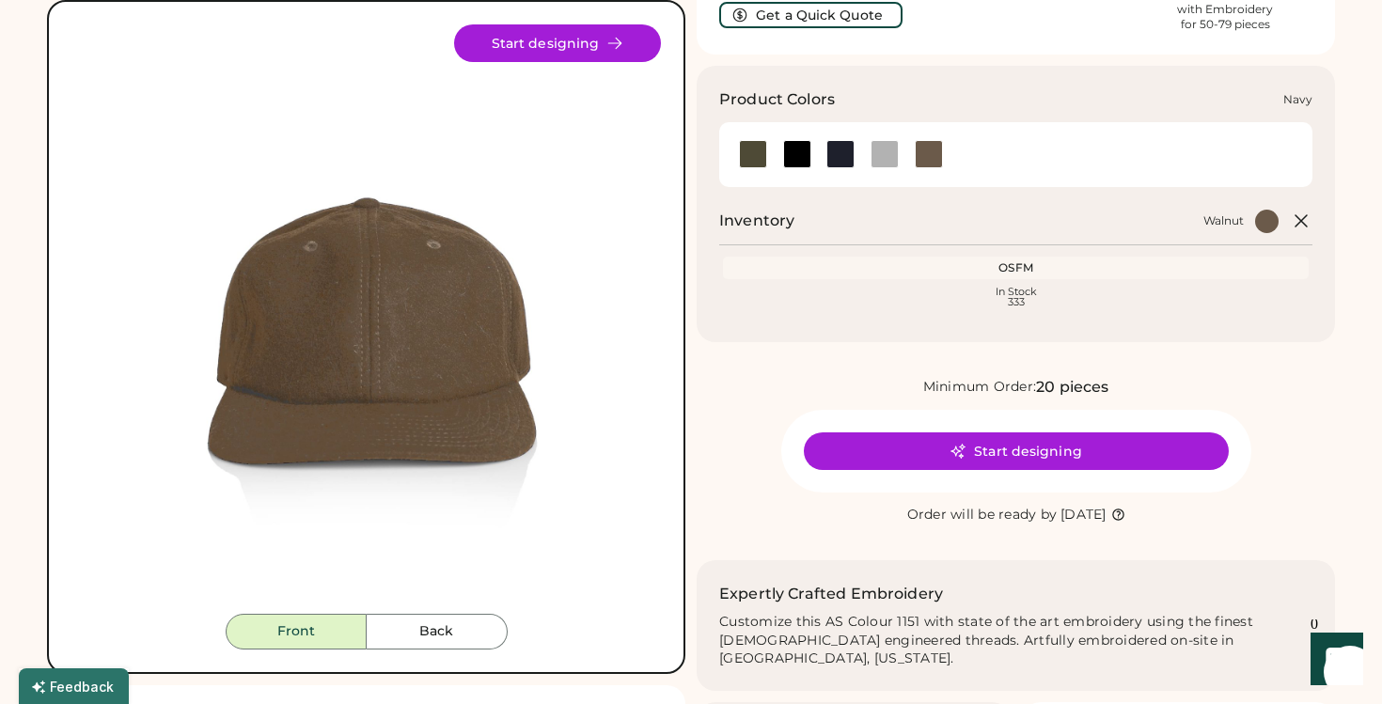
click at [837, 156] on div at bounding box center [840, 154] width 28 height 28
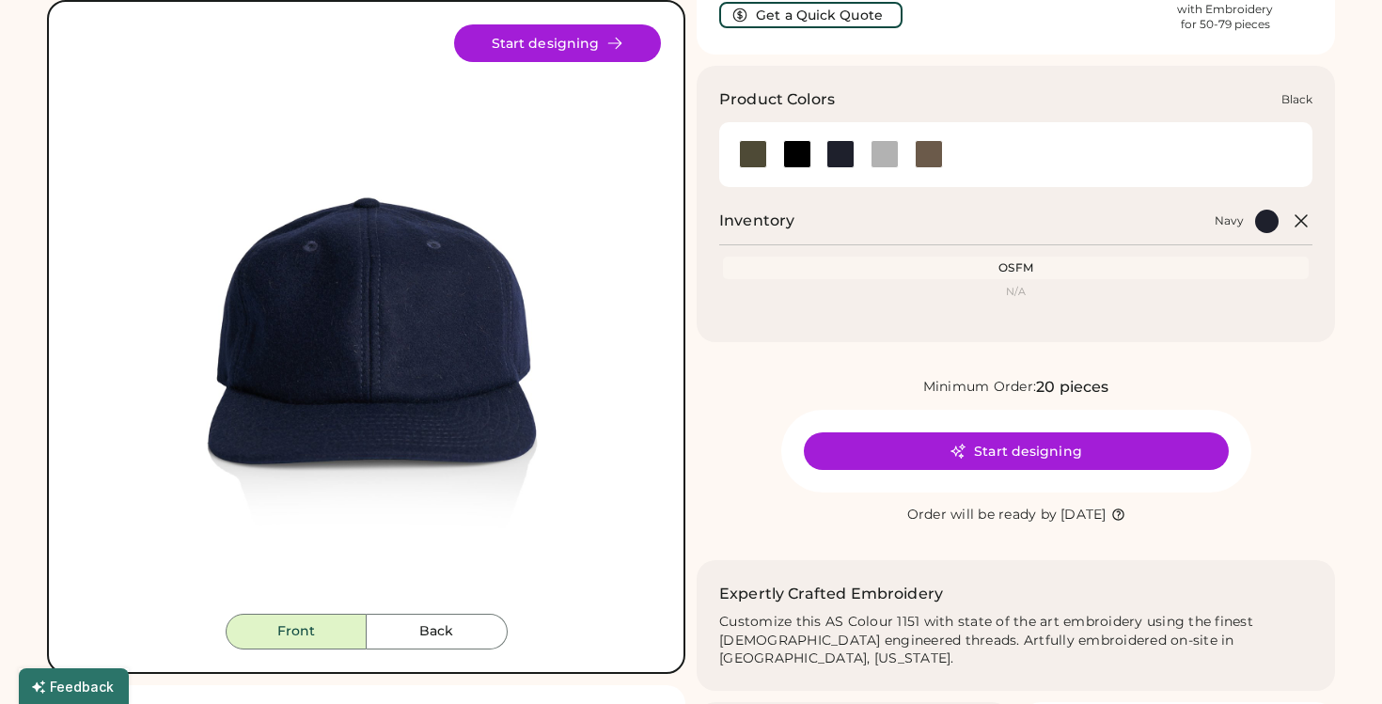
click at [799, 156] on div at bounding box center [797, 154] width 28 height 28
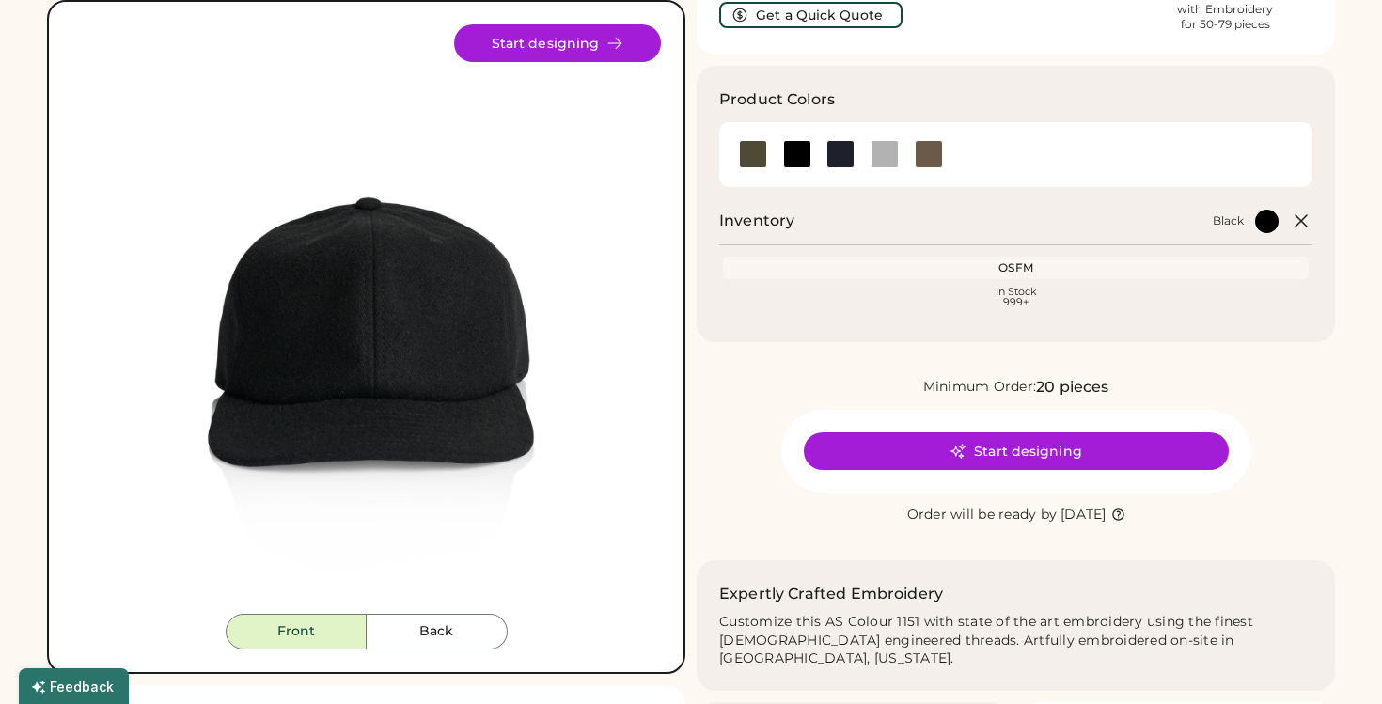
click at [726, 162] on div at bounding box center [1015, 154] width 593 height 65
click at [756, 158] on div at bounding box center [753, 154] width 28 height 28
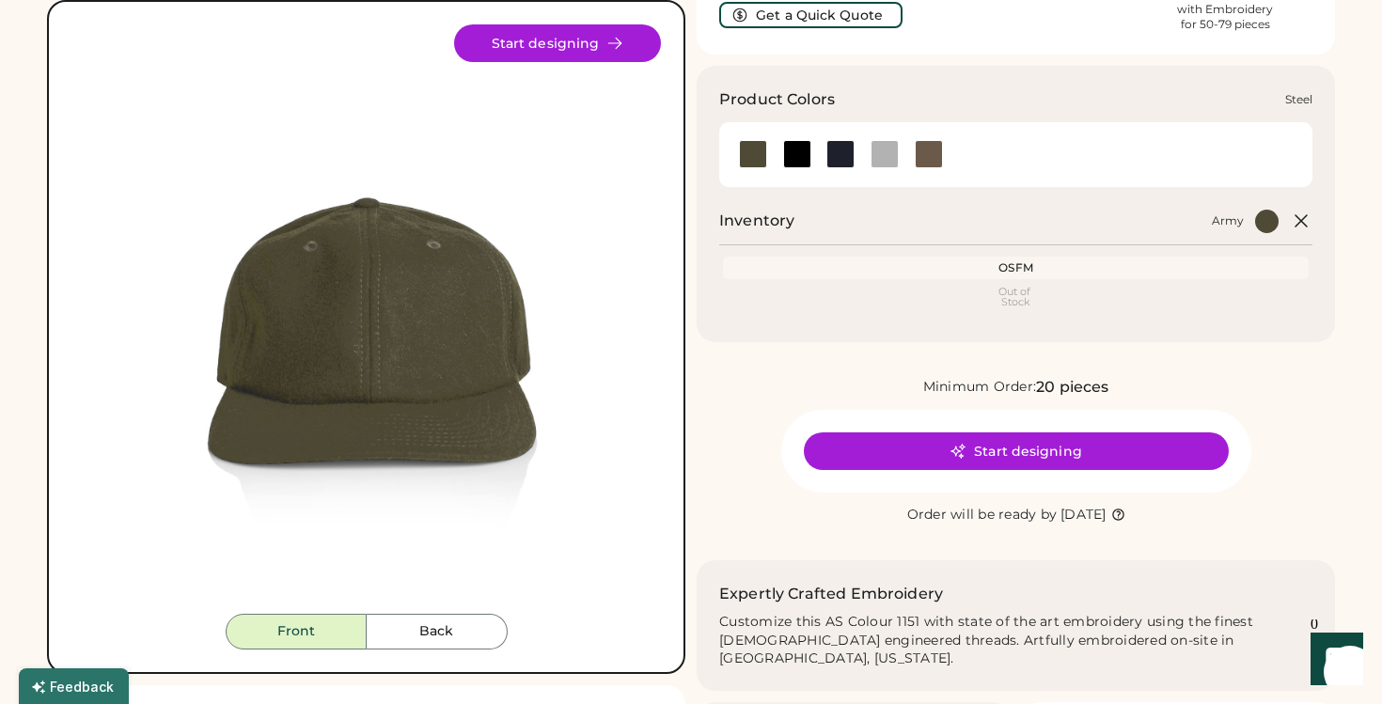
click at [881, 147] on div at bounding box center [884, 154] width 28 height 28
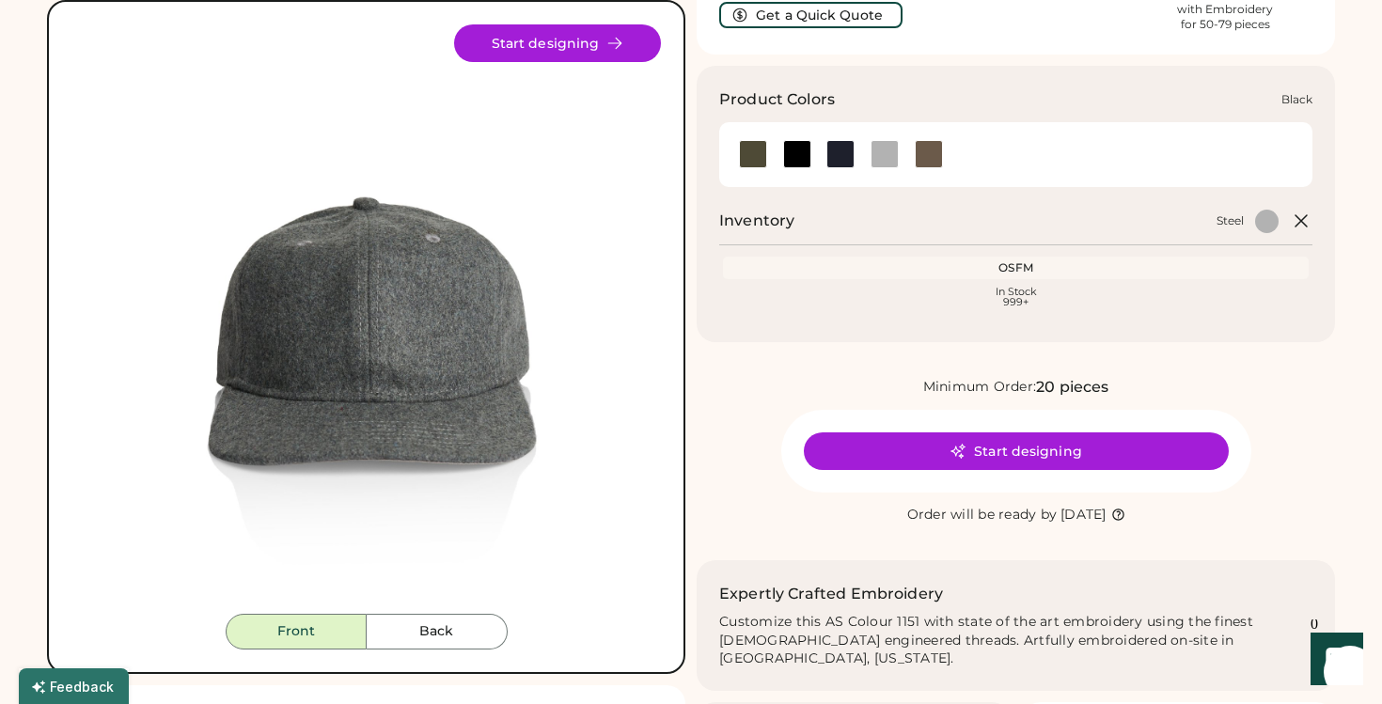
click at [817, 162] on div at bounding box center [796, 154] width 44 height 28
click at [831, 162] on div at bounding box center [840, 154] width 28 height 28
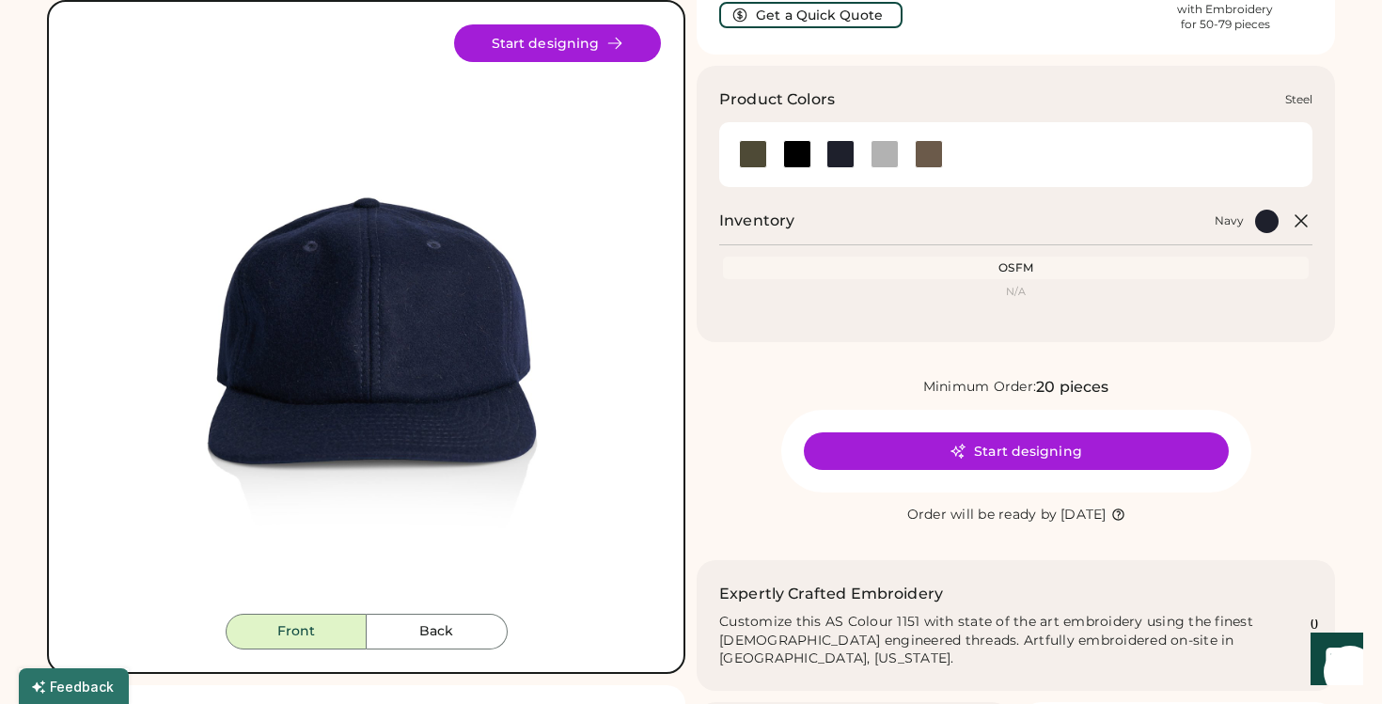
click at [894, 158] on div at bounding box center [884, 154] width 28 height 28
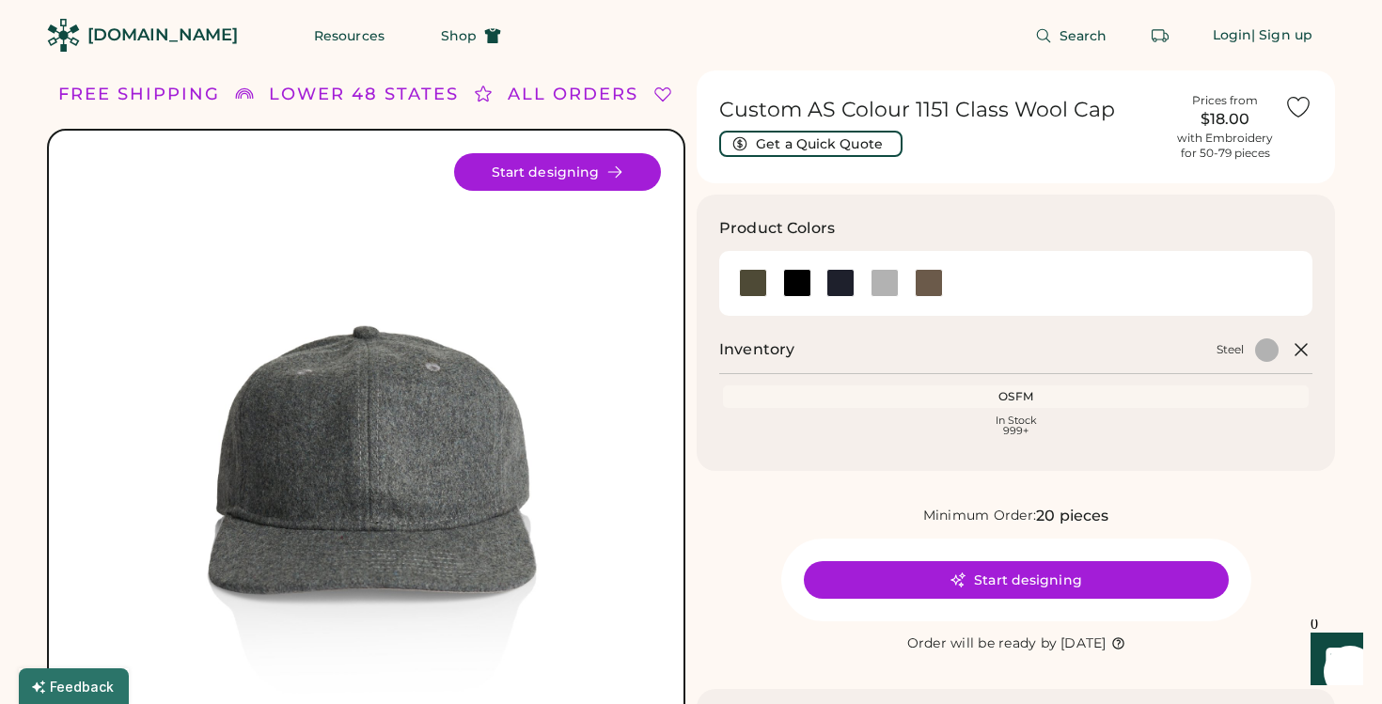
scroll to position [516, 0]
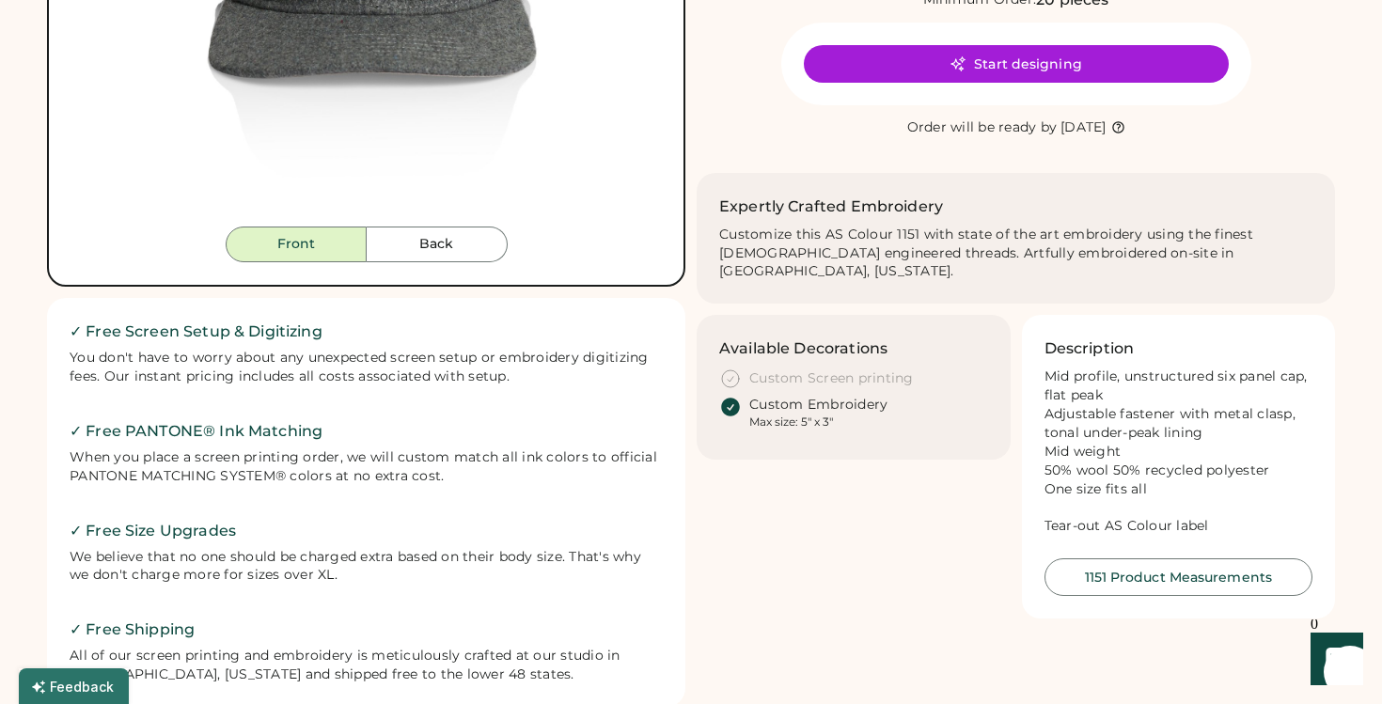
click at [553, 430] on h2 "✓ Free PANTONE® Ink Matching" at bounding box center [366, 431] width 593 height 23
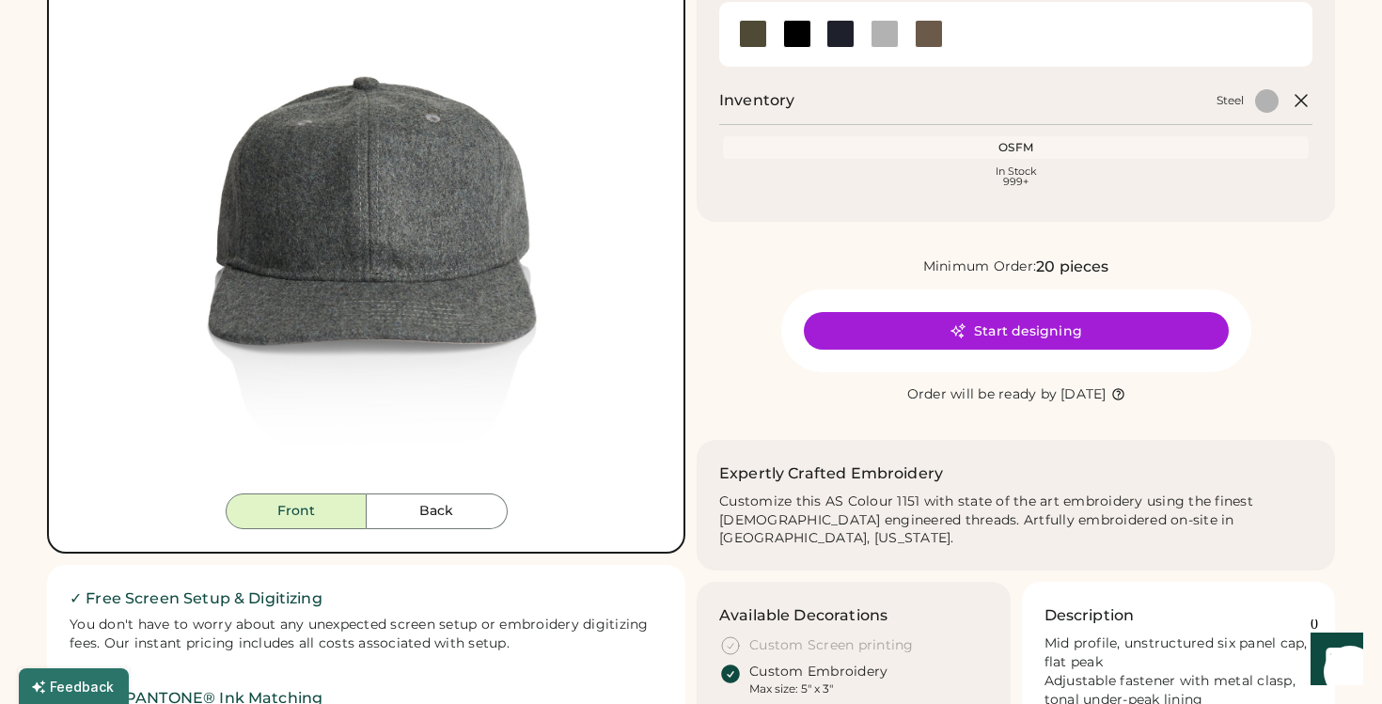
scroll to position [248, 0]
